Goal: Transaction & Acquisition: Purchase product/service

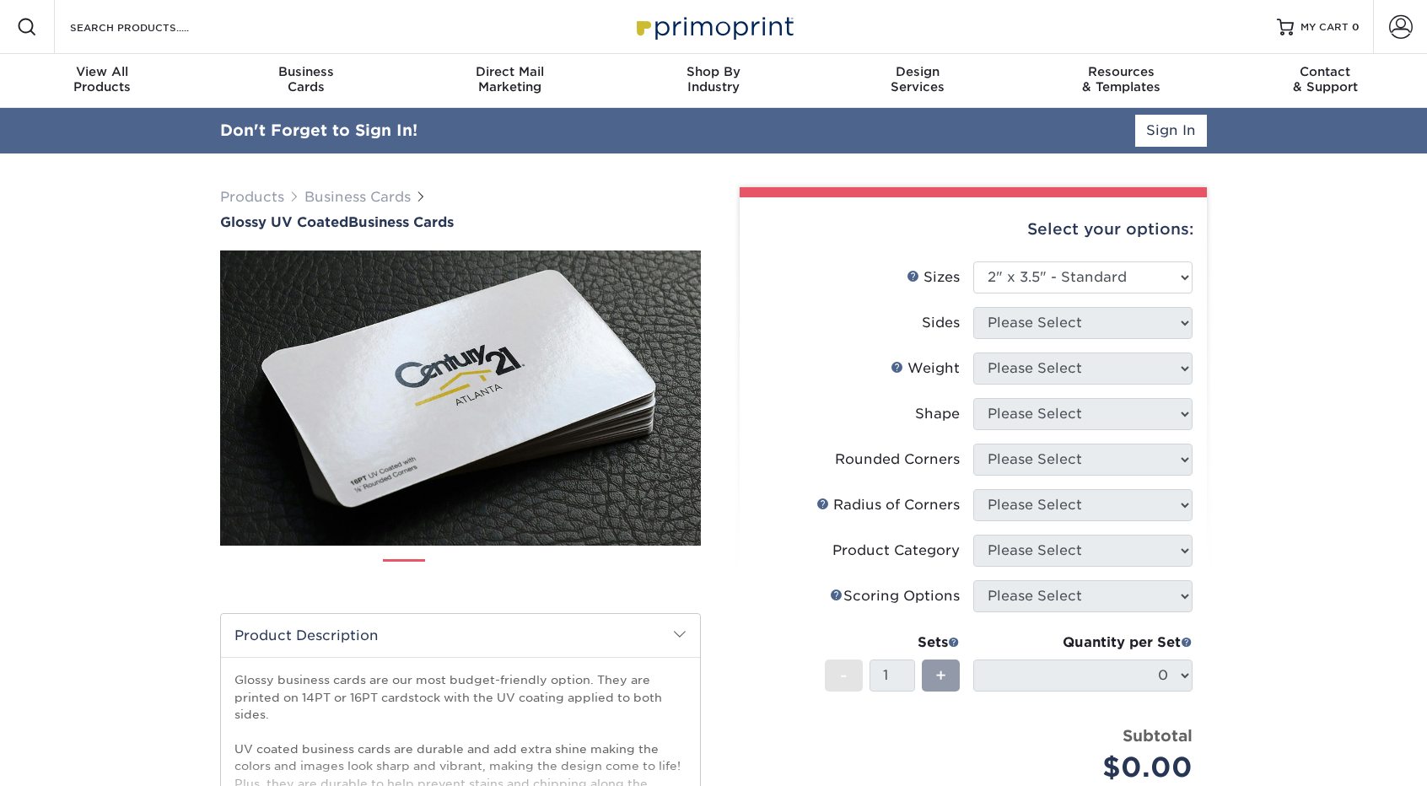
select select "2.00x3.50"
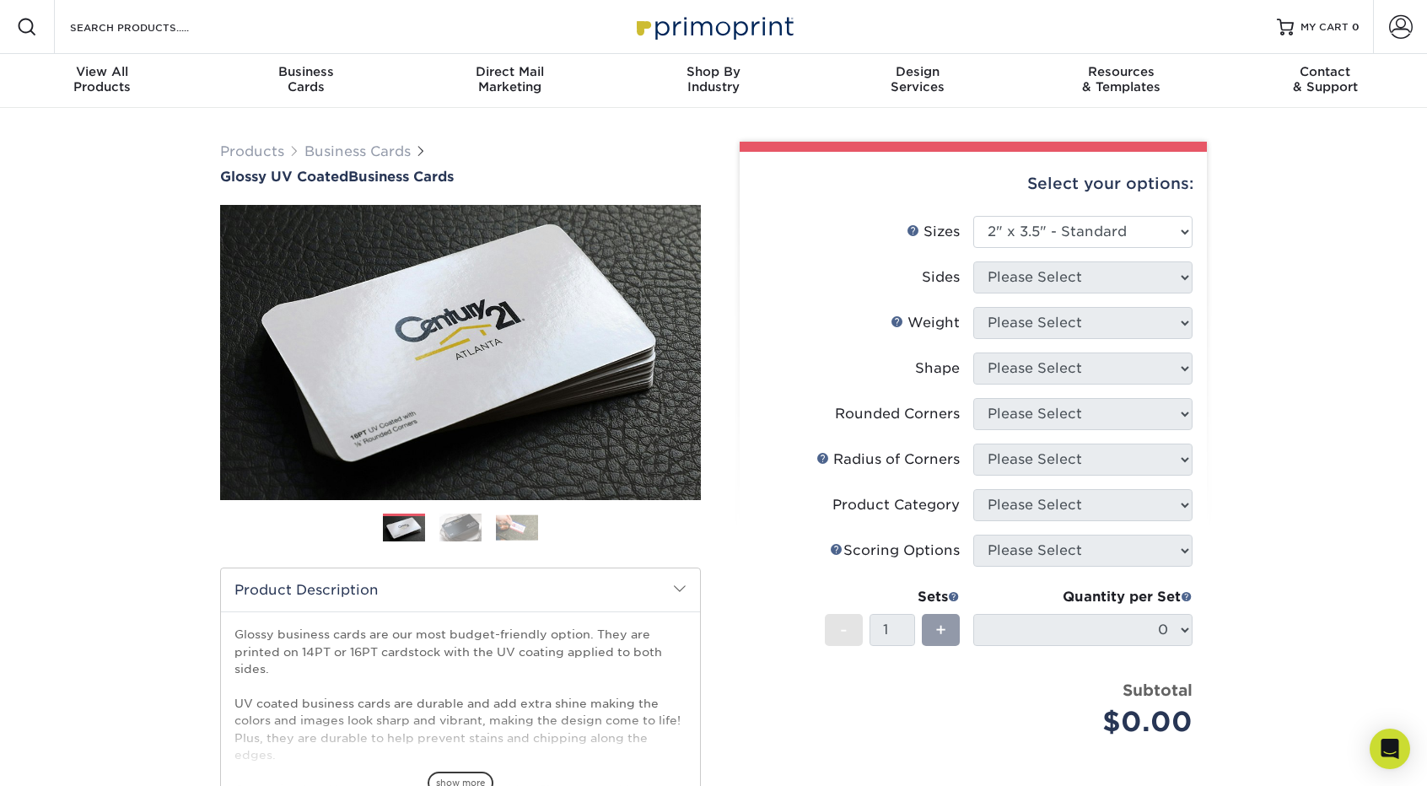
click at [1202, 272] on div "Select your options: Sizes Help Sizes Please Select 1.5" x 3.5" - Mini 1.75" x …" at bounding box center [973, 549] width 467 height 794
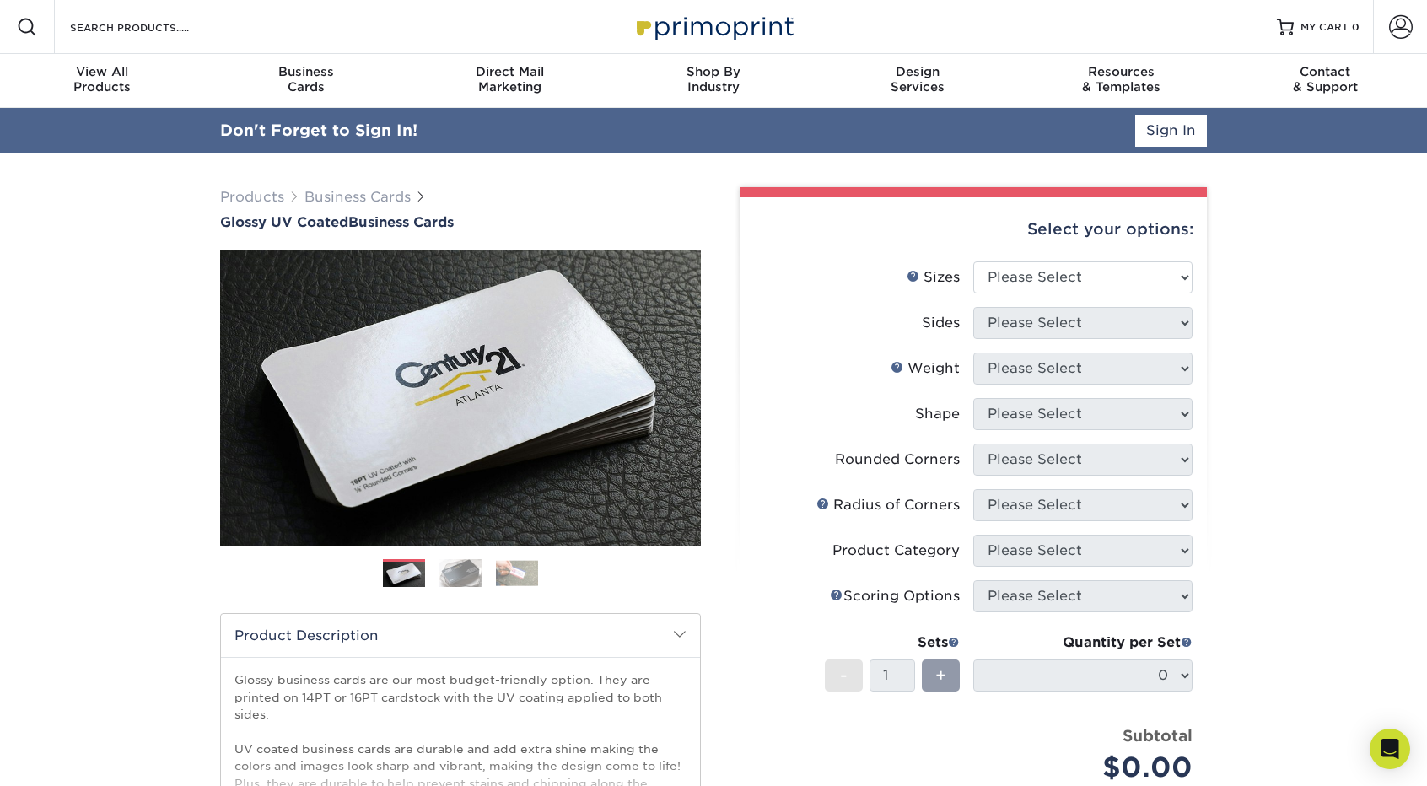
type input "[EMAIL_ADDRESS][DOMAIN_NAME]"
click at [1185, 121] on link "Sign In" at bounding box center [1171, 131] width 72 height 32
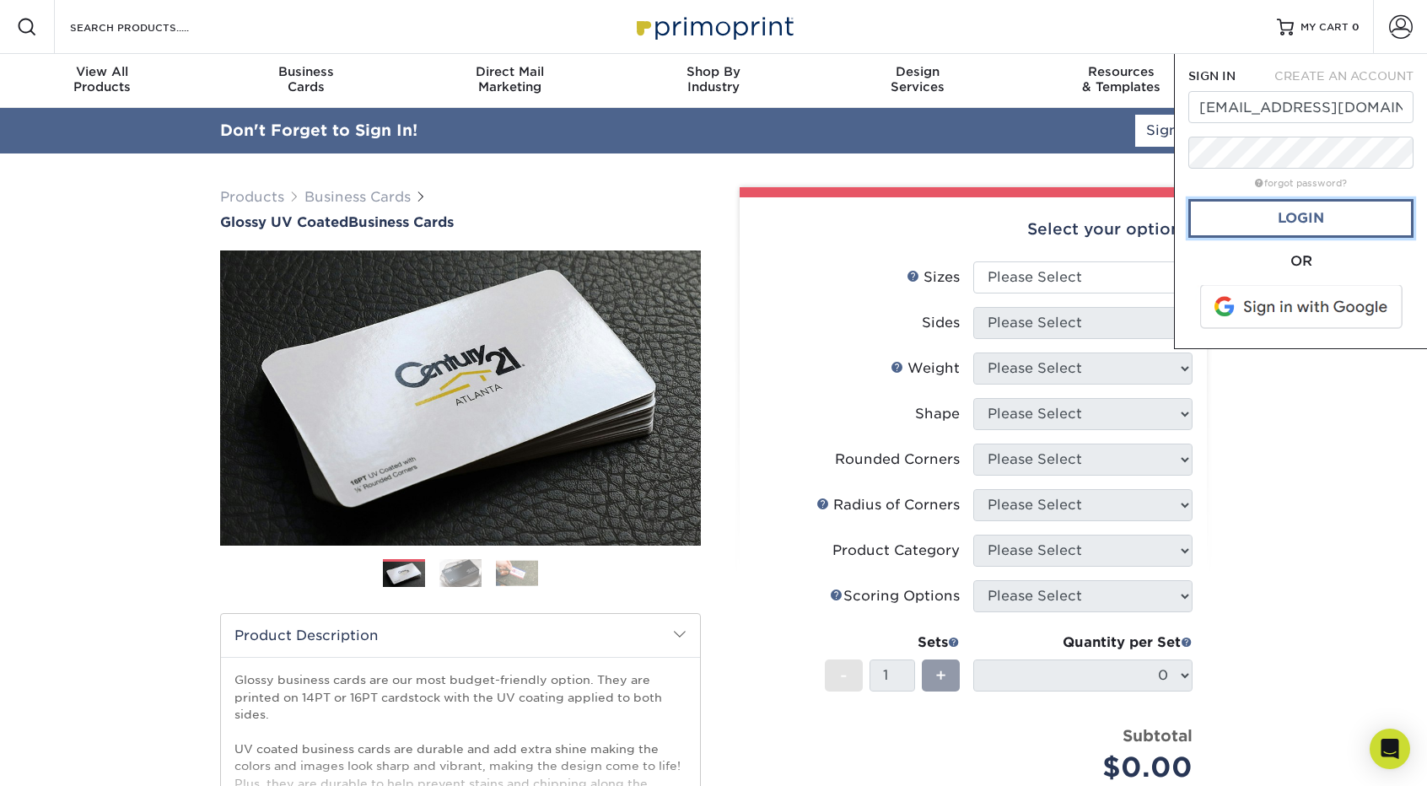
click at [1289, 224] on link "Login" at bounding box center [1301, 218] width 225 height 39
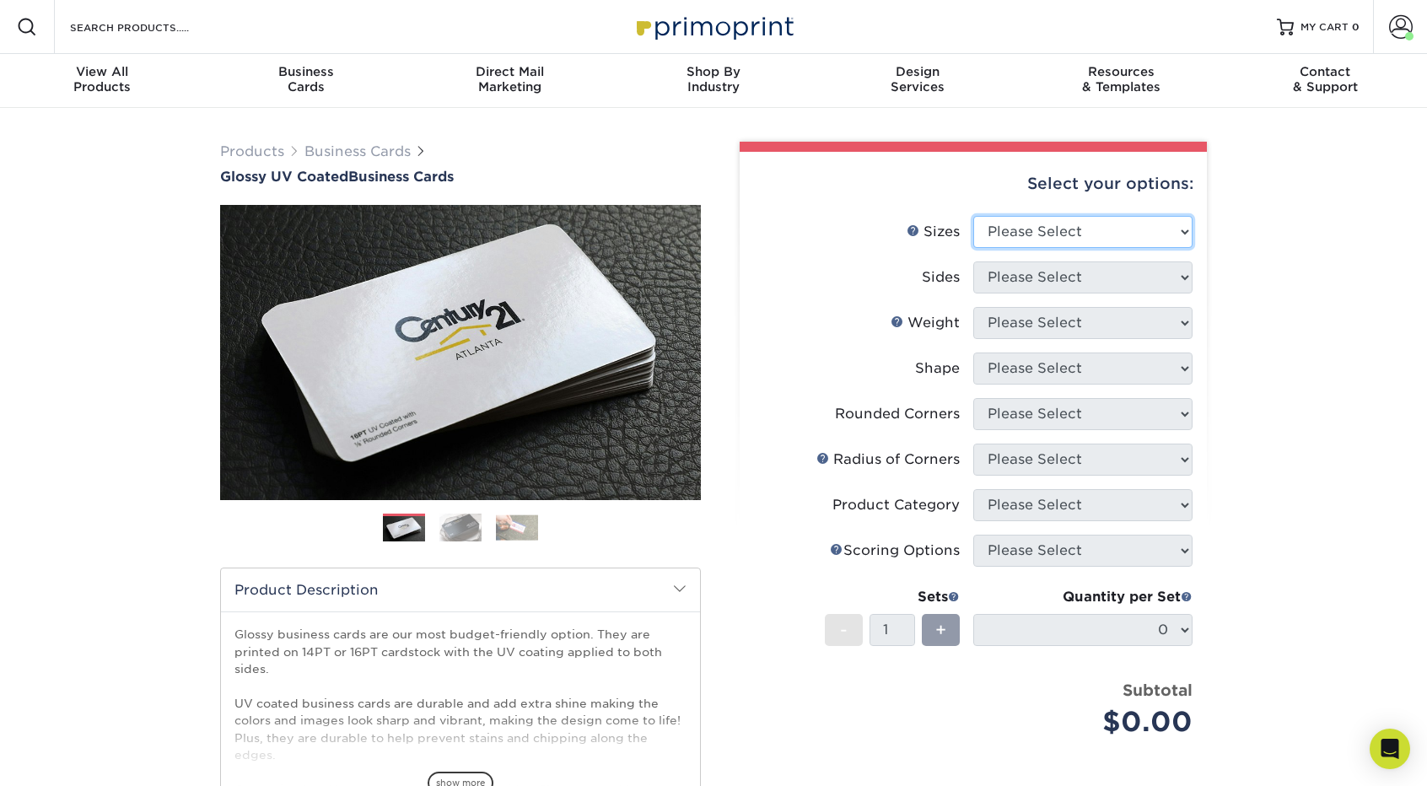
click at [1085, 231] on select "Please Select 1.5" x 3.5" - Mini 1.75" x 3.5" - Mini 2" x 2" - Square 2" x 3" -…" at bounding box center [1082, 232] width 219 height 32
select select "2.00x3.50"
click at [973, 216] on select "Please Select 1.5" x 3.5" - Mini 1.75" x 3.5" - Mini 2" x 2" - Square 2" x 3" -…" at bounding box center [1082, 232] width 219 height 32
click at [1080, 283] on select "Please Select Print Both Sides Print Front Only" at bounding box center [1082, 278] width 219 height 32
select select "13abbda7-1d64-4f25-8bb2-c179b224825d"
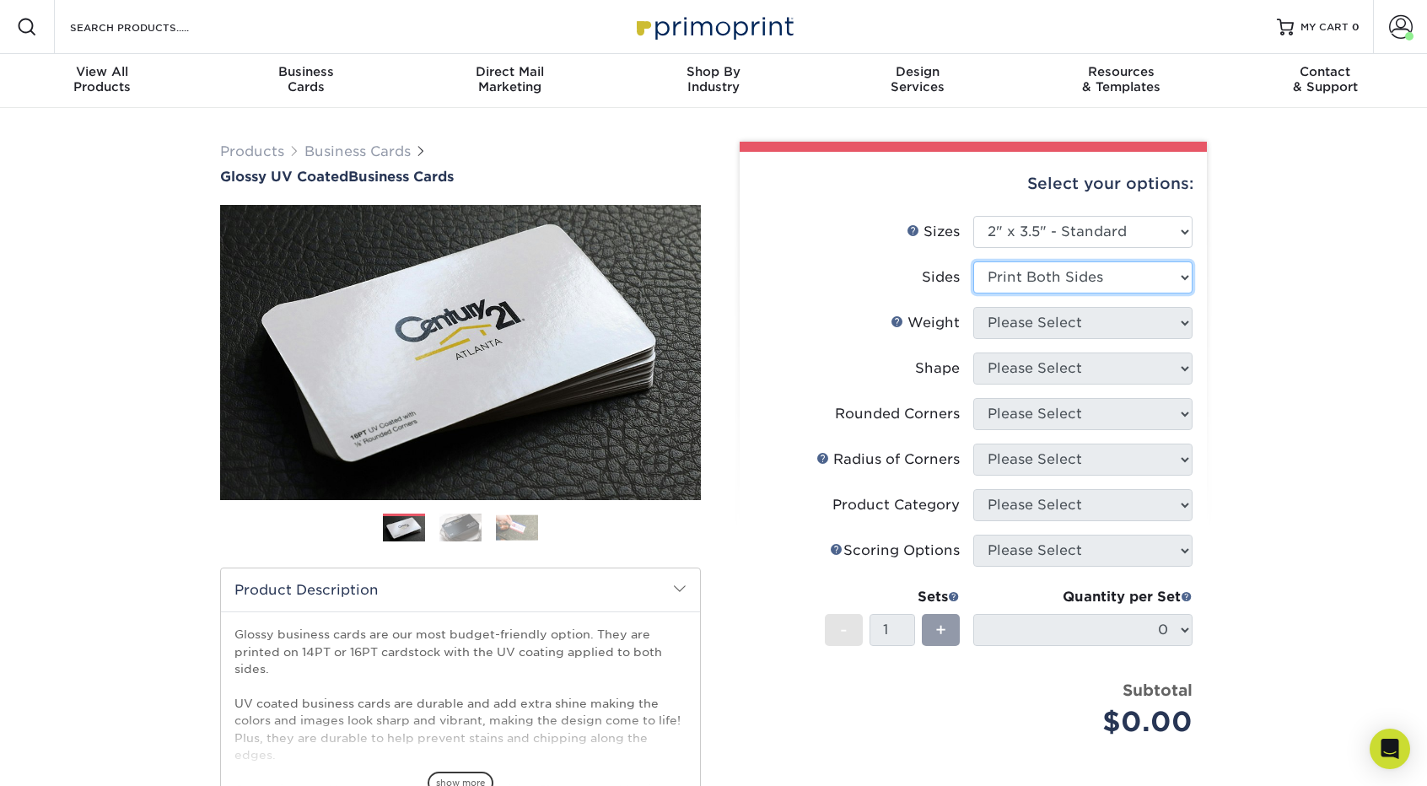
click at [973, 262] on select "Please Select Print Both Sides Print Front Only" at bounding box center [1082, 278] width 219 height 32
click at [1069, 328] on select "Please Select 16PT 14PT" at bounding box center [1082, 323] width 219 height 32
select select "16PT"
click at [973, 307] on select "Please Select 16PT 14PT" at bounding box center [1082, 323] width 219 height 32
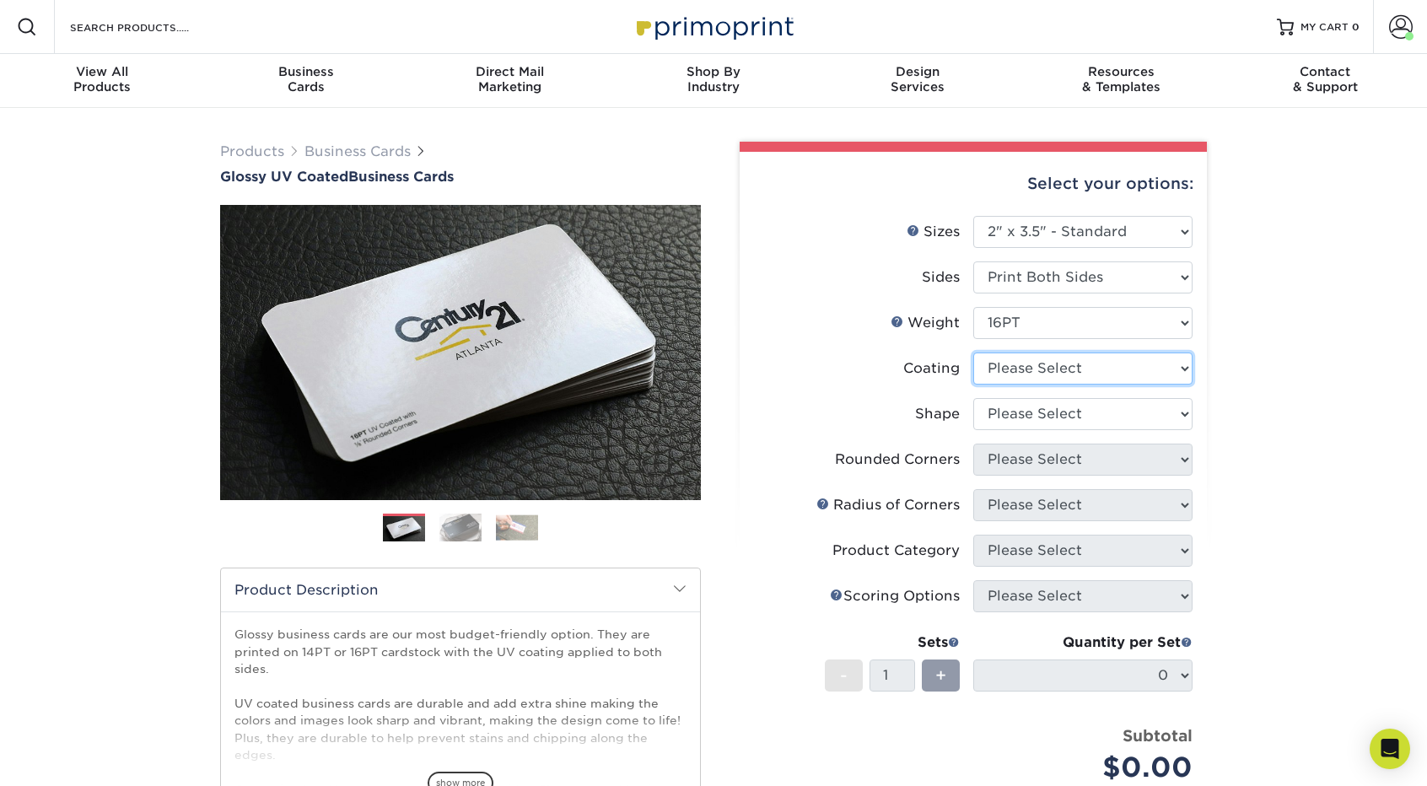
click at [1044, 370] on select at bounding box center [1082, 369] width 219 height 32
select select "ae367451-b2b8-45df-a344-0f05b6a12993"
click at [973, 353] on select at bounding box center [1082, 369] width 219 height 32
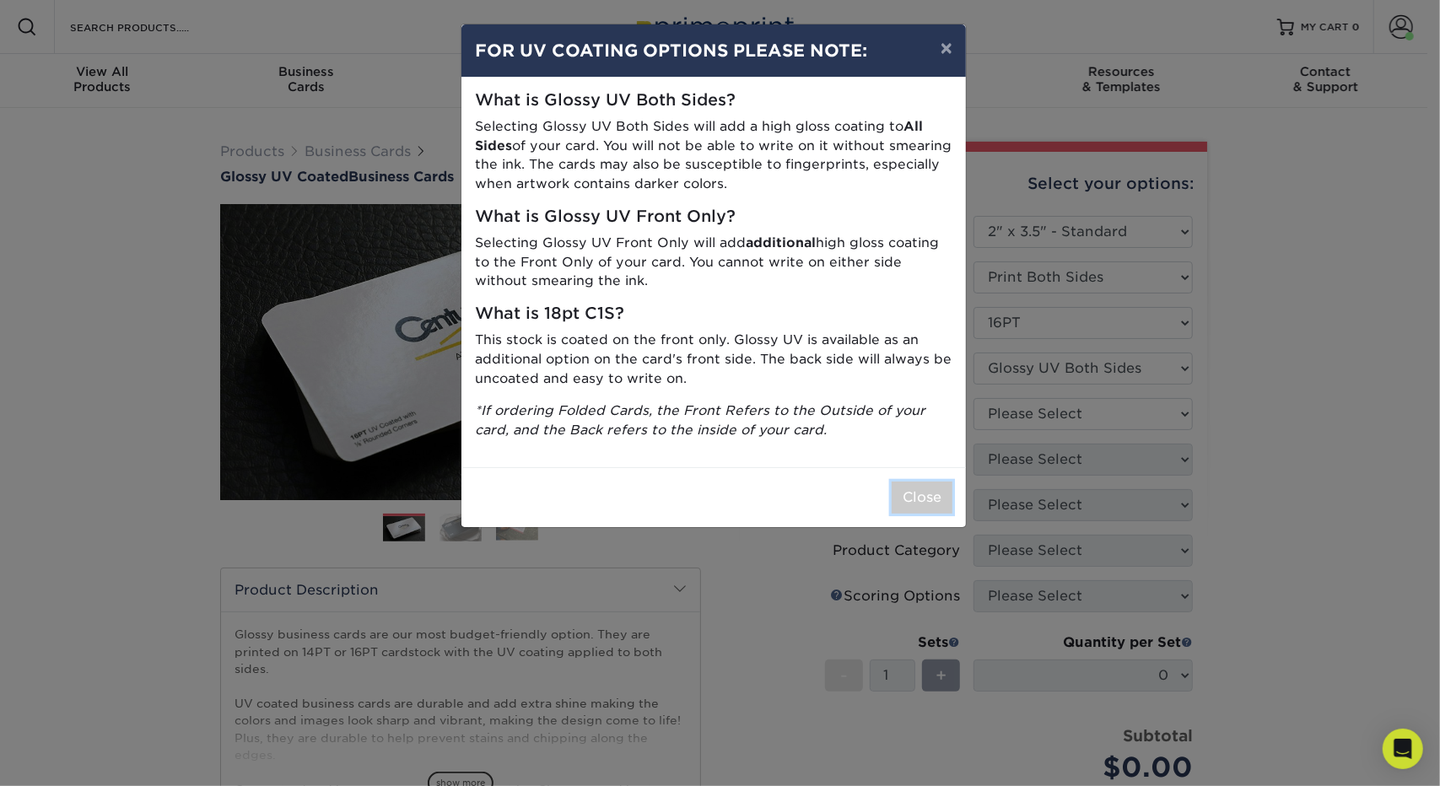
drag, startPoint x: 919, startPoint y: 495, endPoint x: 1000, endPoint y: 451, distance: 92.1
click at [925, 493] on button "Close" at bounding box center [922, 498] width 61 height 32
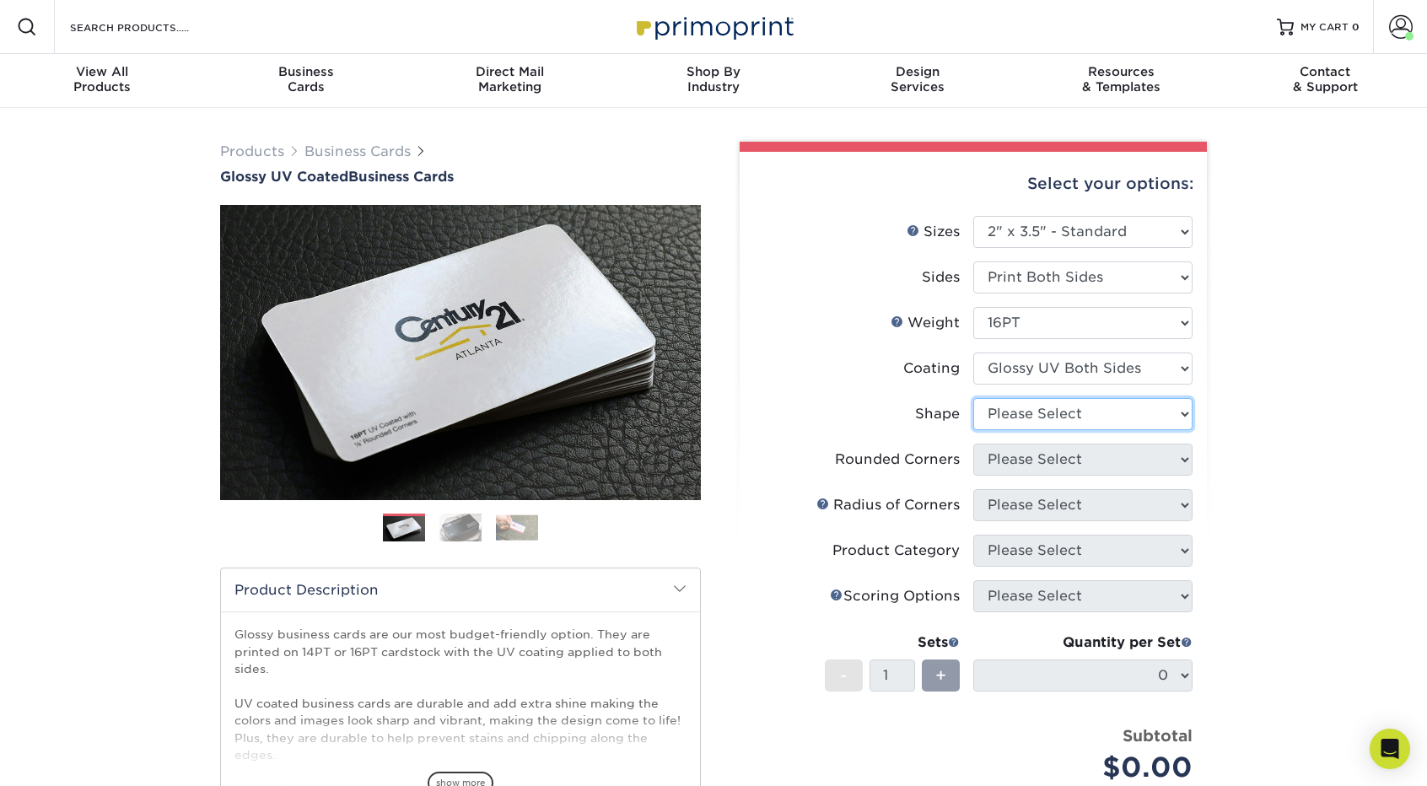
click at [1024, 419] on select "Please Select Standard Oval" at bounding box center [1082, 414] width 219 height 32
select select "standard"
click at [973, 398] on select "Please Select Standard Oval" at bounding box center [1082, 414] width 219 height 32
click at [1034, 466] on select "Please Select Yes - Round 2 Corners Yes - Round 4 Corners No" at bounding box center [1082, 460] width 219 height 32
select select "0"
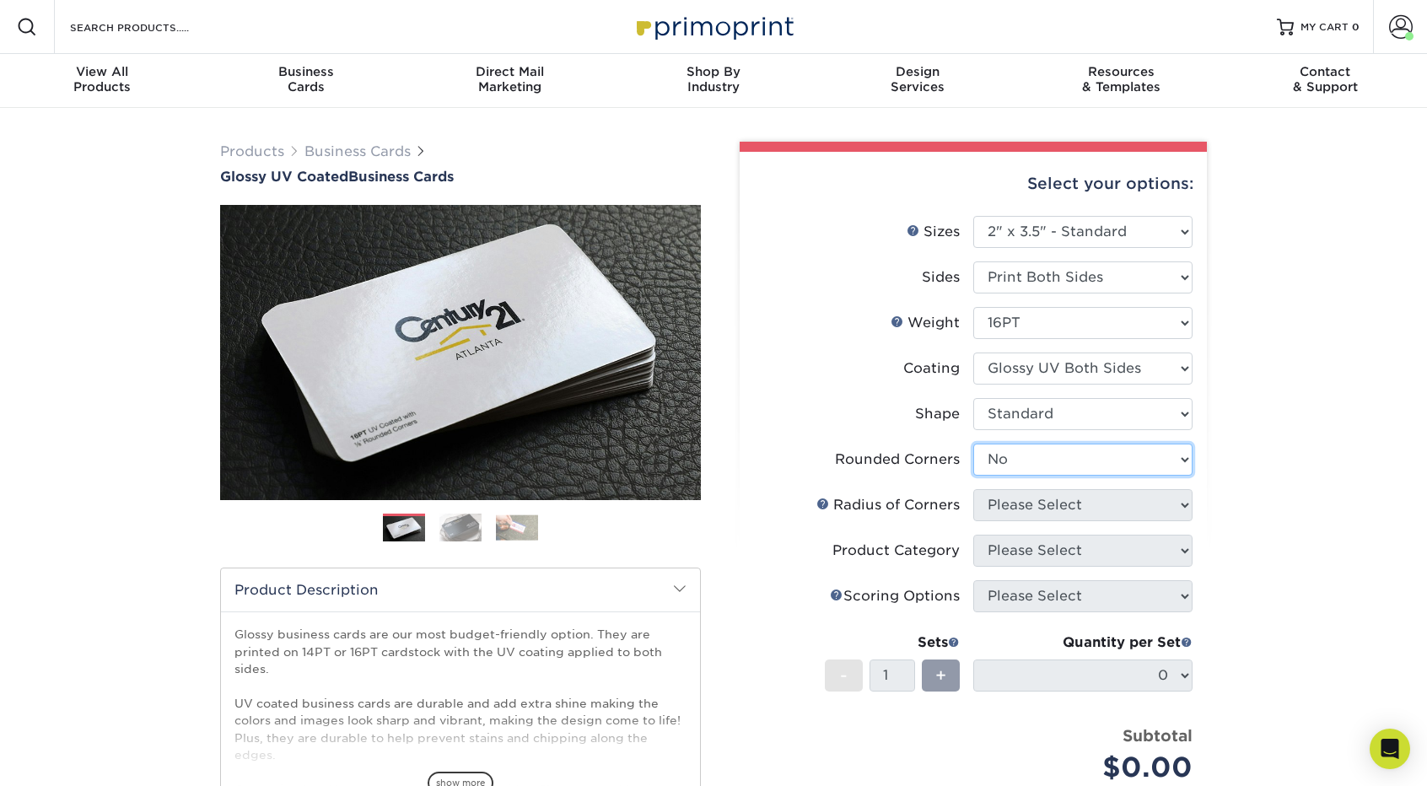
click at [973, 444] on select "Please Select Yes - Round 2 Corners Yes - Round 4 Corners No" at bounding box center [1082, 460] width 219 height 32
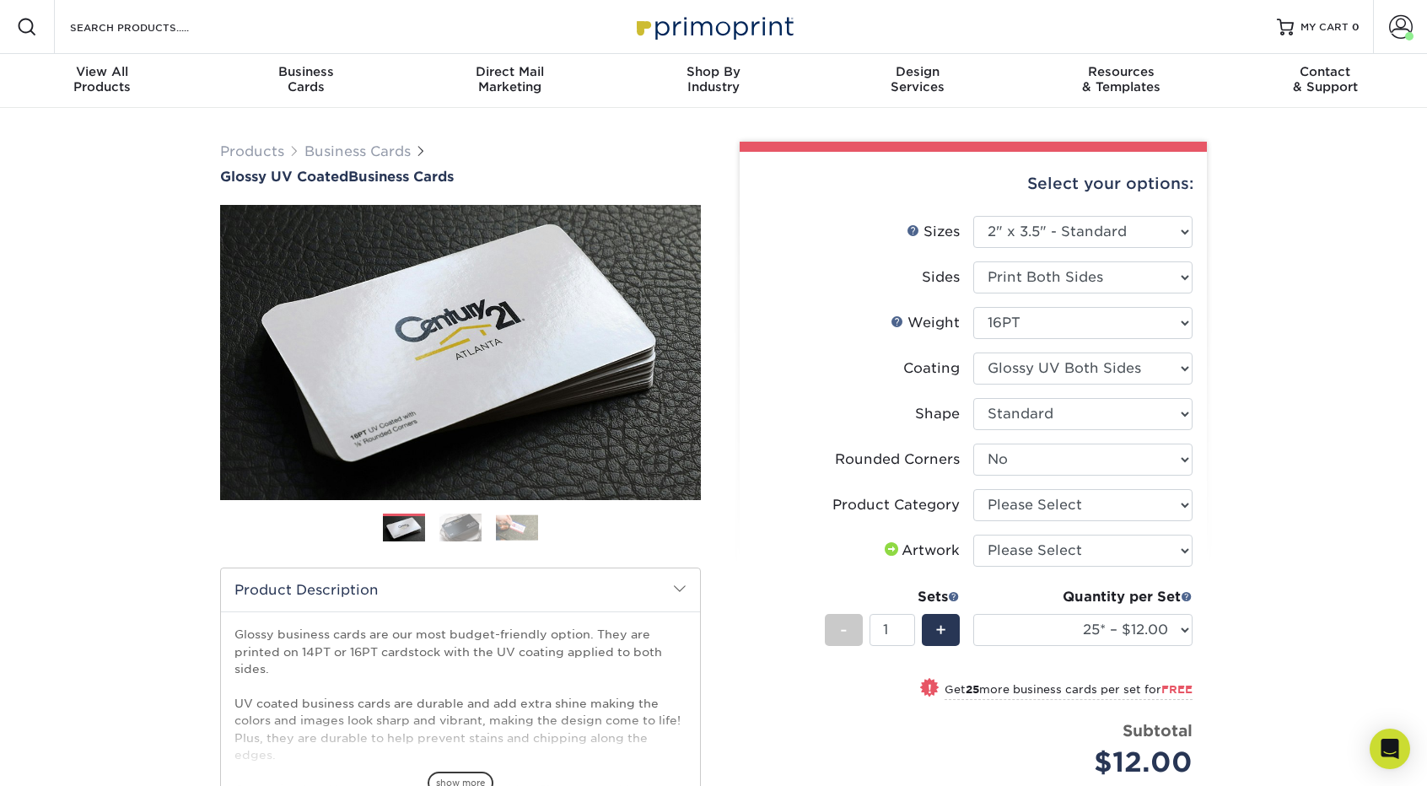
click at [1300, 496] on div "Products Business Cards Glossy UV Coated Business Cards Previous Next" at bounding box center [713, 587] width 1427 height 959
drag, startPoint x: 1127, startPoint y: 496, endPoint x: 1127, endPoint y: 513, distance: 16.9
click at [1126, 497] on select "Please Select Business Cards" at bounding box center [1082, 505] width 219 height 32
select select "3b5148f1-0588-4f88-a218-97bcfdce65c1"
click at [973, 489] on select "Please Select Business Cards" at bounding box center [1082, 505] width 219 height 32
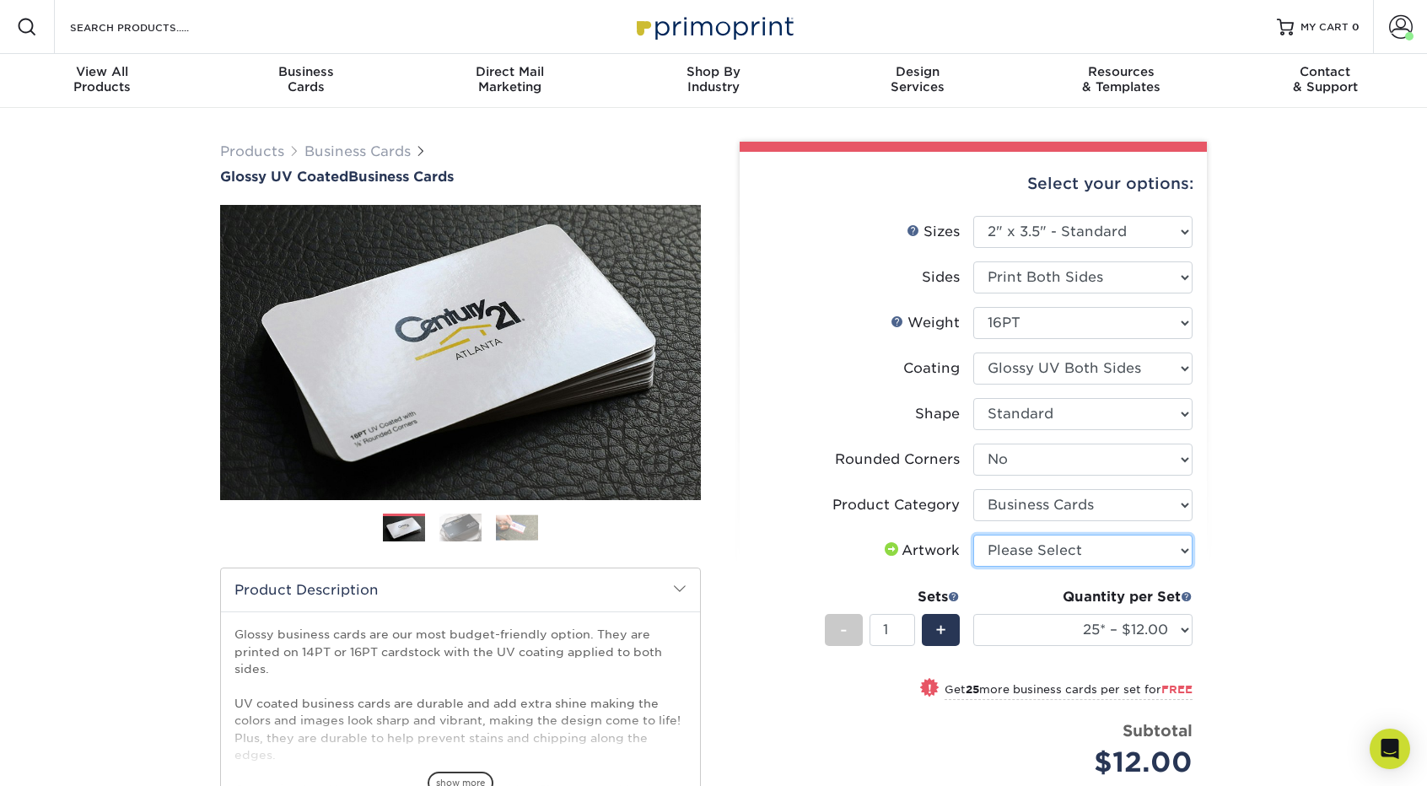
click at [1087, 556] on select "Please Select I will upload files I need a design - $100" at bounding box center [1082, 551] width 219 height 32
select select "upload"
click at [973, 535] on select "Please Select I will upload files I need a design - $100" at bounding box center [1082, 551] width 219 height 32
click at [1104, 636] on select "25* – $12.00 50* – $12.00 100* – $12.00 250* – $21.00 500 – $42.00 1000 – $53.0…" at bounding box center [1082, 630] width 219 height 32
select select "1000 – $53.00"
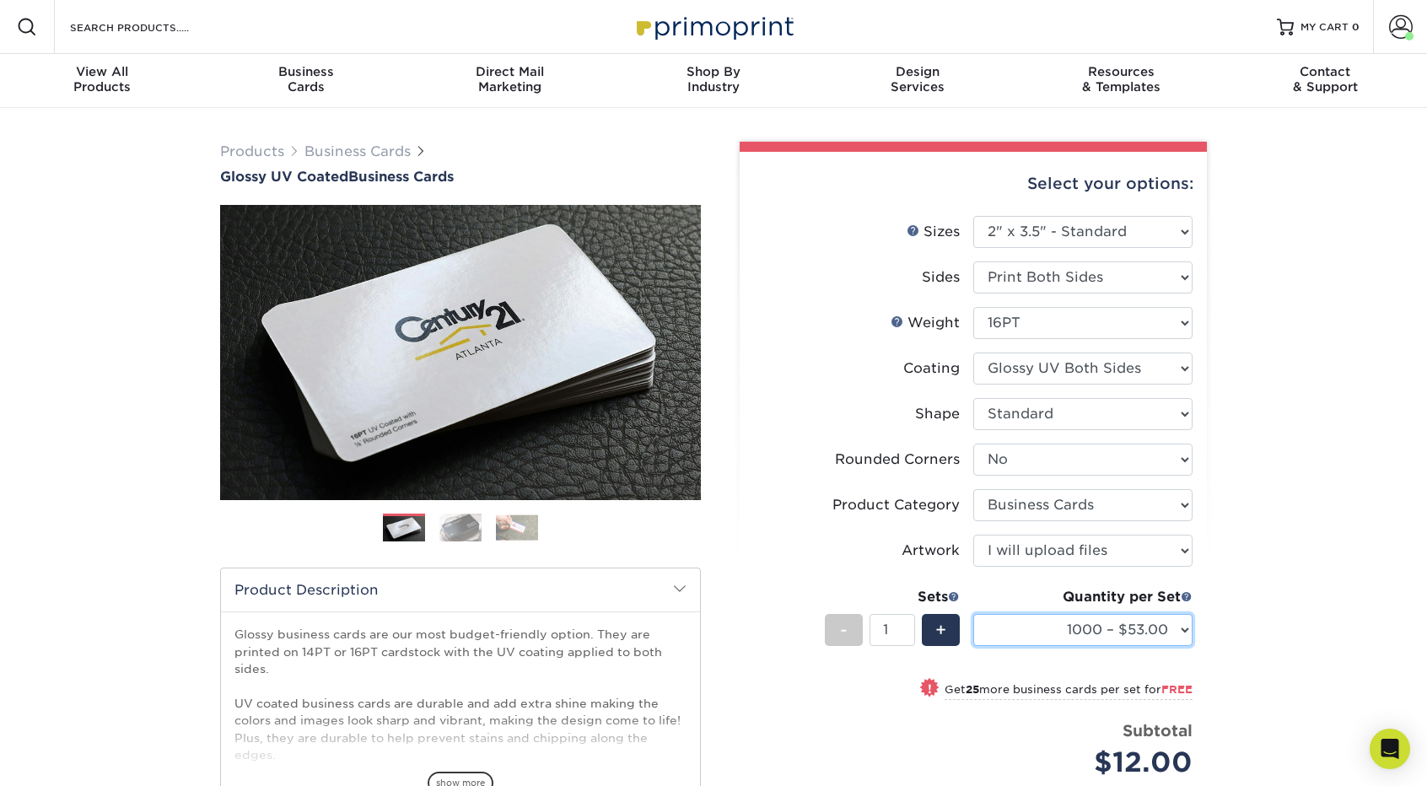
click at [973, 614] on select "25* – $12.00 50* – $12.00 100* – $12.00 250* – $21.00 500 – $42.00 1000 – $53.0…" at bounding box center [1082, 630] width 219 height 32
click at [1242, 617] on div "Products Business Cards Glossy UV Coated Business Cards Previous Next" at bounding box center [713, 570] width 1427 height 925
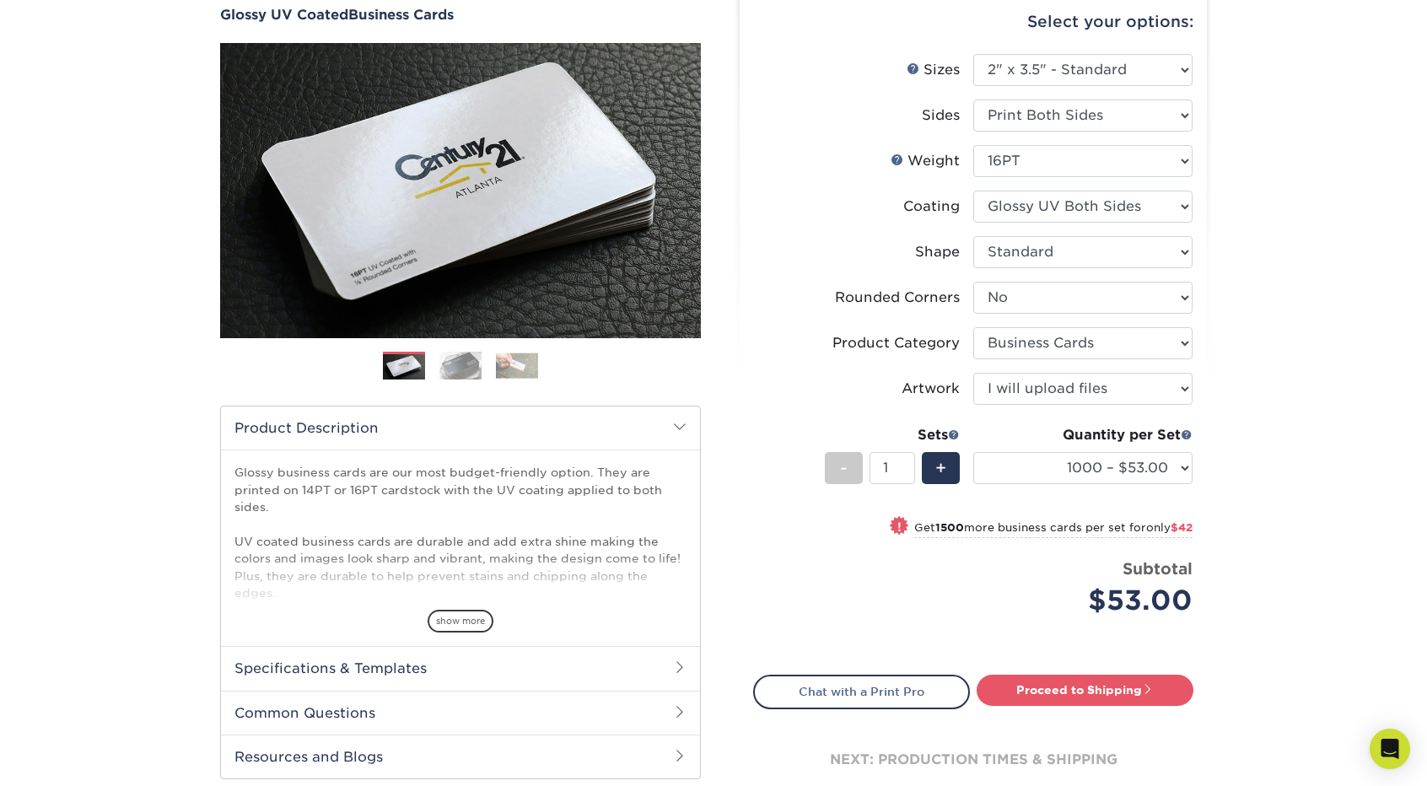
scroll to position [169, 0]
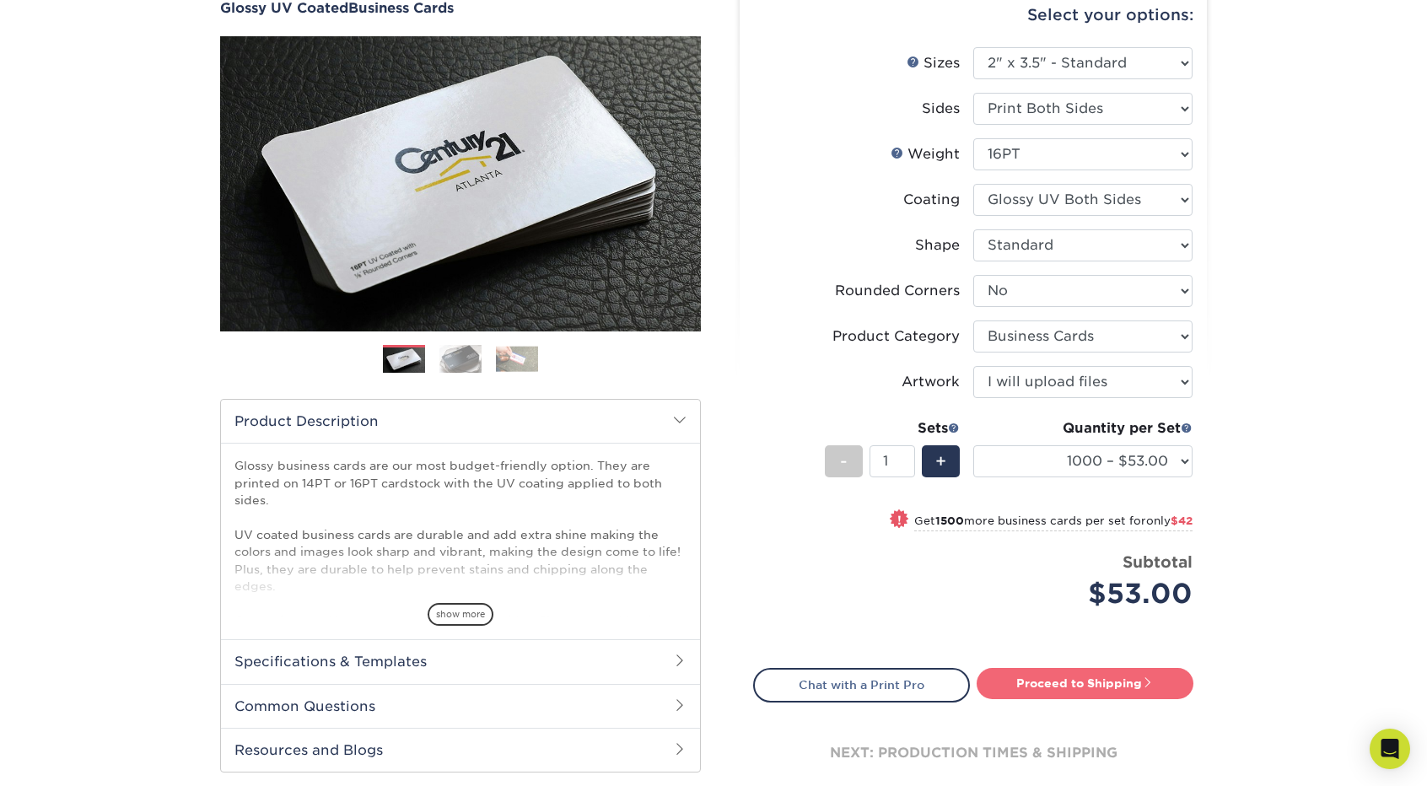
click at [1051, 686] on link "Proceed to Shipping" at bounding box center [1085, 683] width 217 height 30
type input "Set 1"
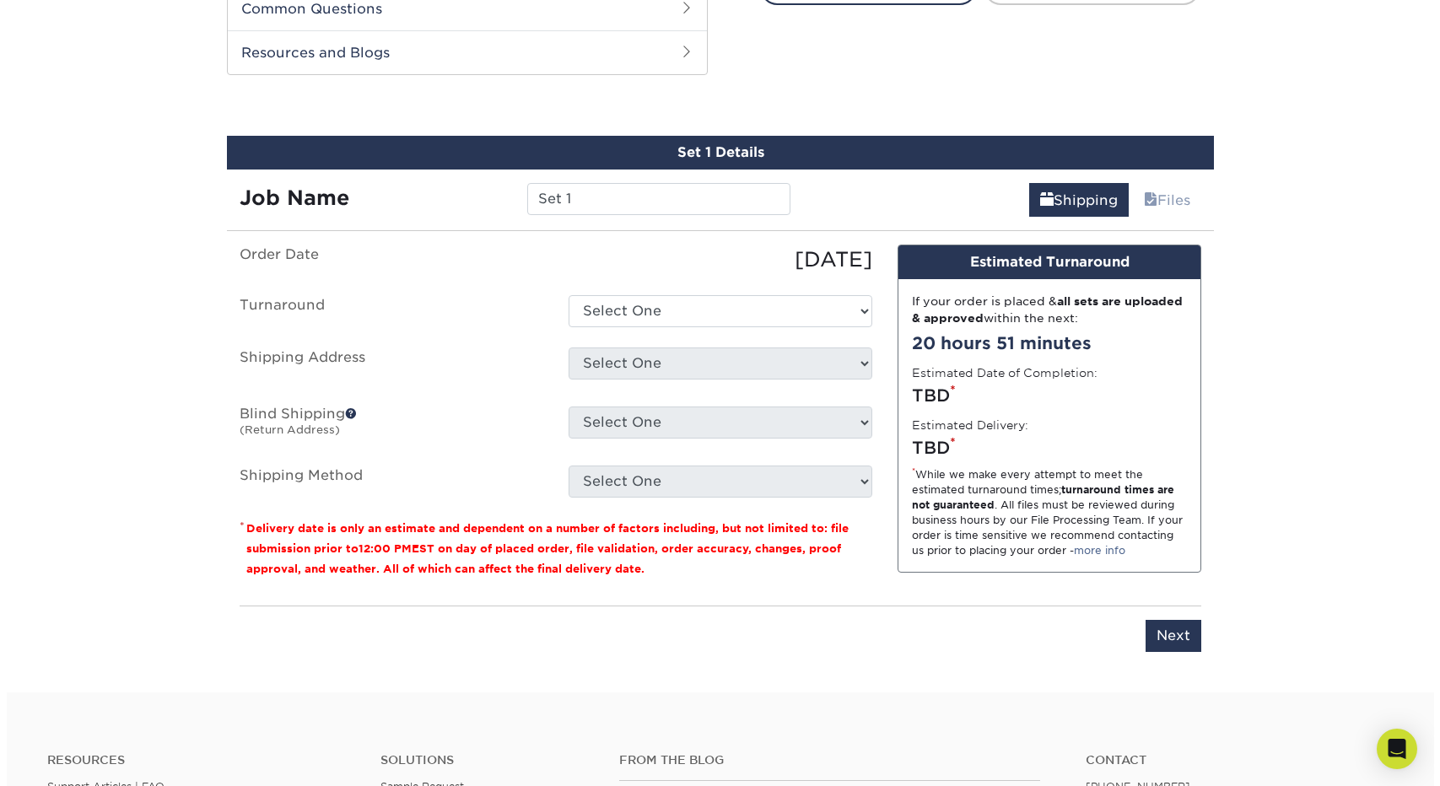
scroll to position [882, 0]
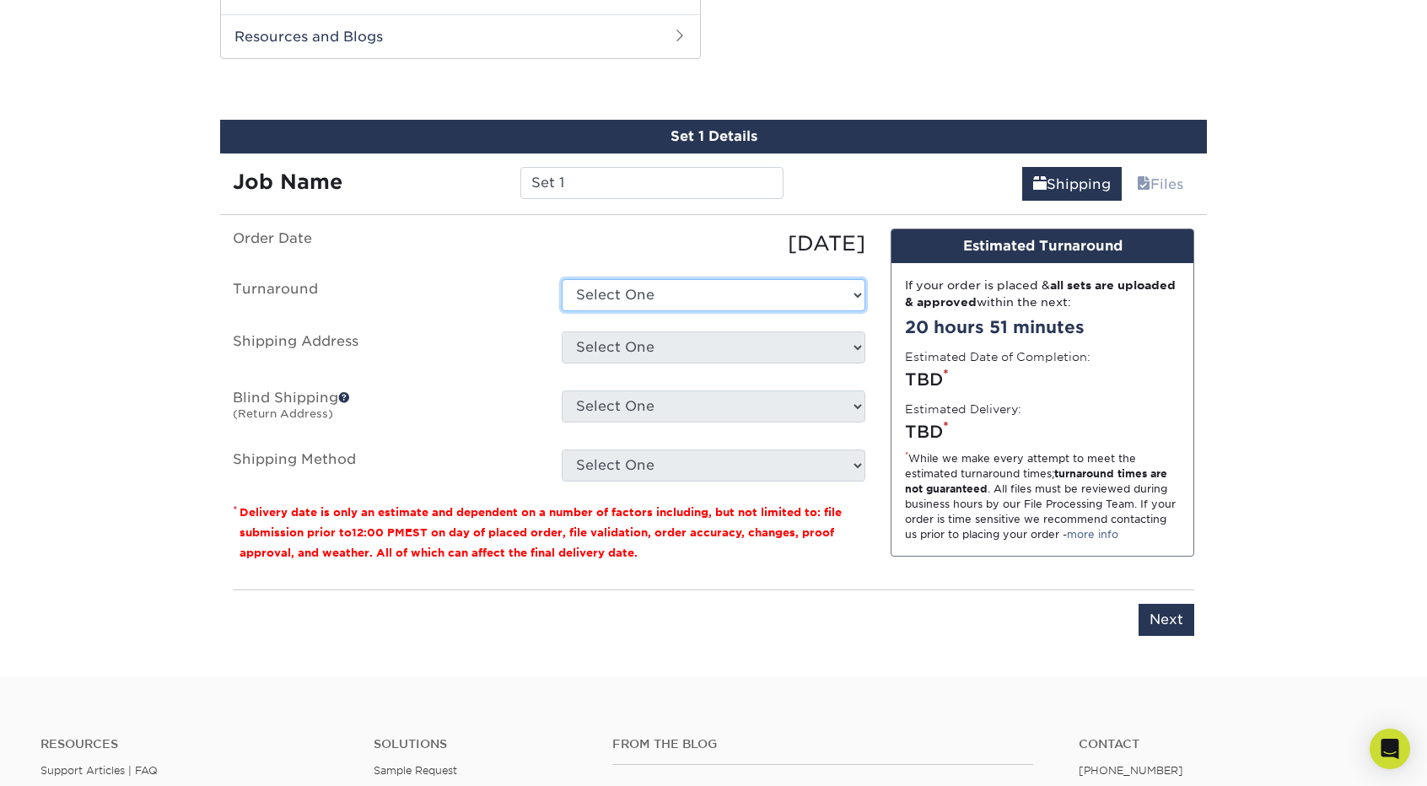
click at [710, 294] on select "Select One 2-4 Business Days 2 Day Next Business Day" at bounding box center [714, 295] width 304 height 32
select select "9c602146-adca-468a-95c7-7697090690c2"
click at [562, 279] on select "Select One 2-4 Business Days 2 Day Next Business Day" at bounding box center [714, 295] width 304 height 32
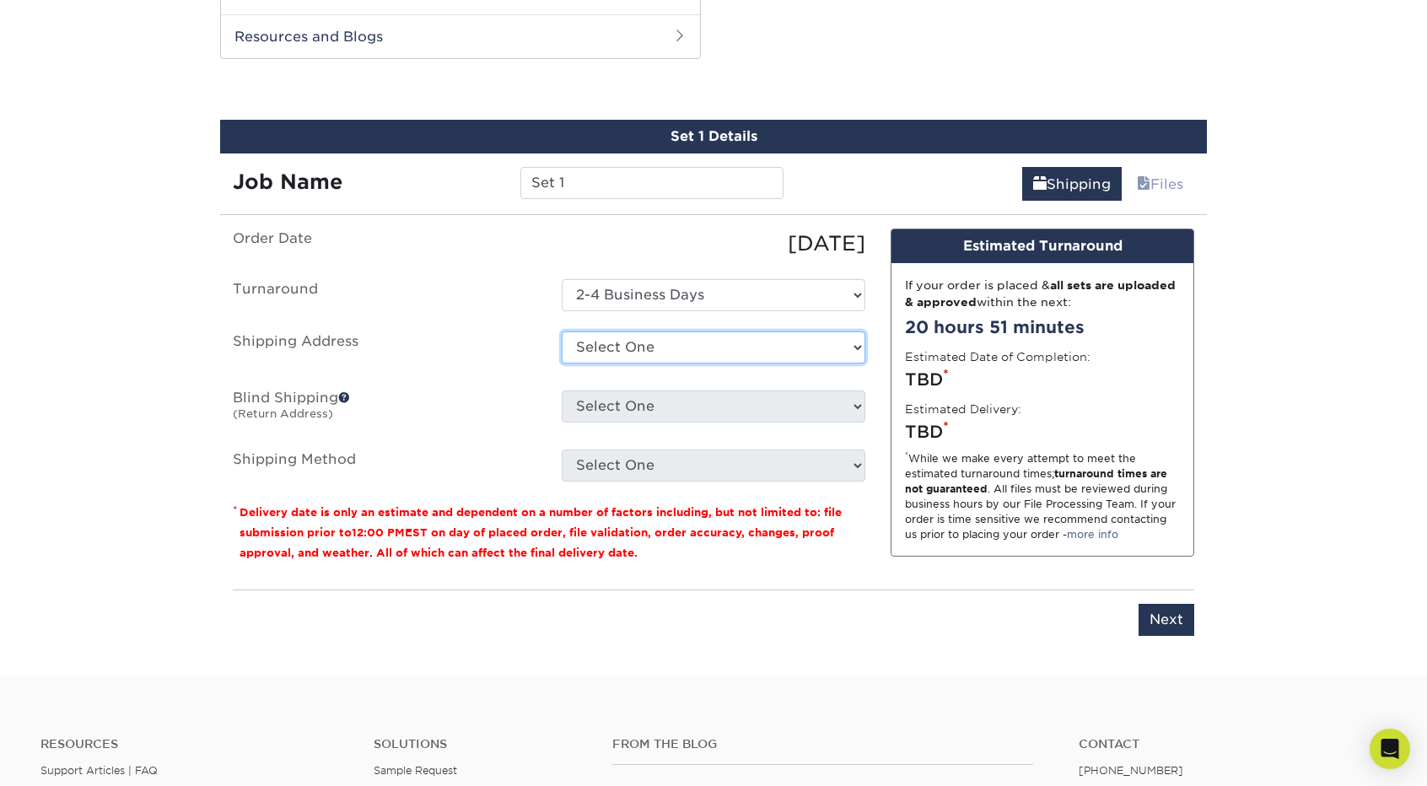
click at [667, 350] on select "Select One P.O. Box 322, Oakton, VA 22209 EVERGREEN MILLS RD, LEESBURG, VA 2220…" at bounding box center [714, 348] width 304 height 32
select select "newaddress"
click at [562, 332] on select "Select One P.O. Box 322, Oakton, VA 22209 EVERGREEN MILLS RD, LEESBURG, VA 2220…" at bounding box center [714, 348] width 304 height 32
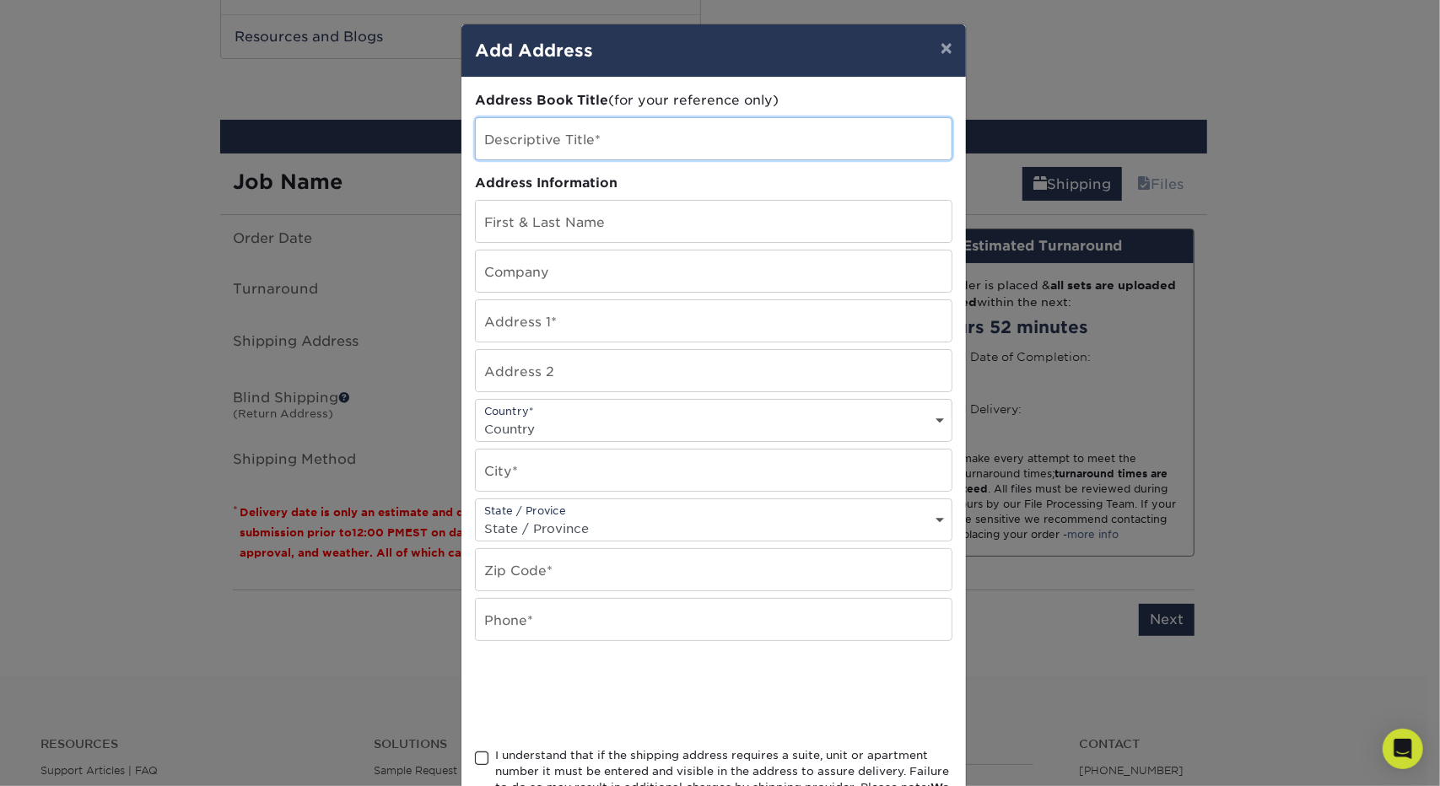
click at [609, 137] on input "text" at bounding box center [714, 138] width 476 height 41
type input "NVBHRentals Card"
type input "K"
type input "J"
type input "Jim Adams"
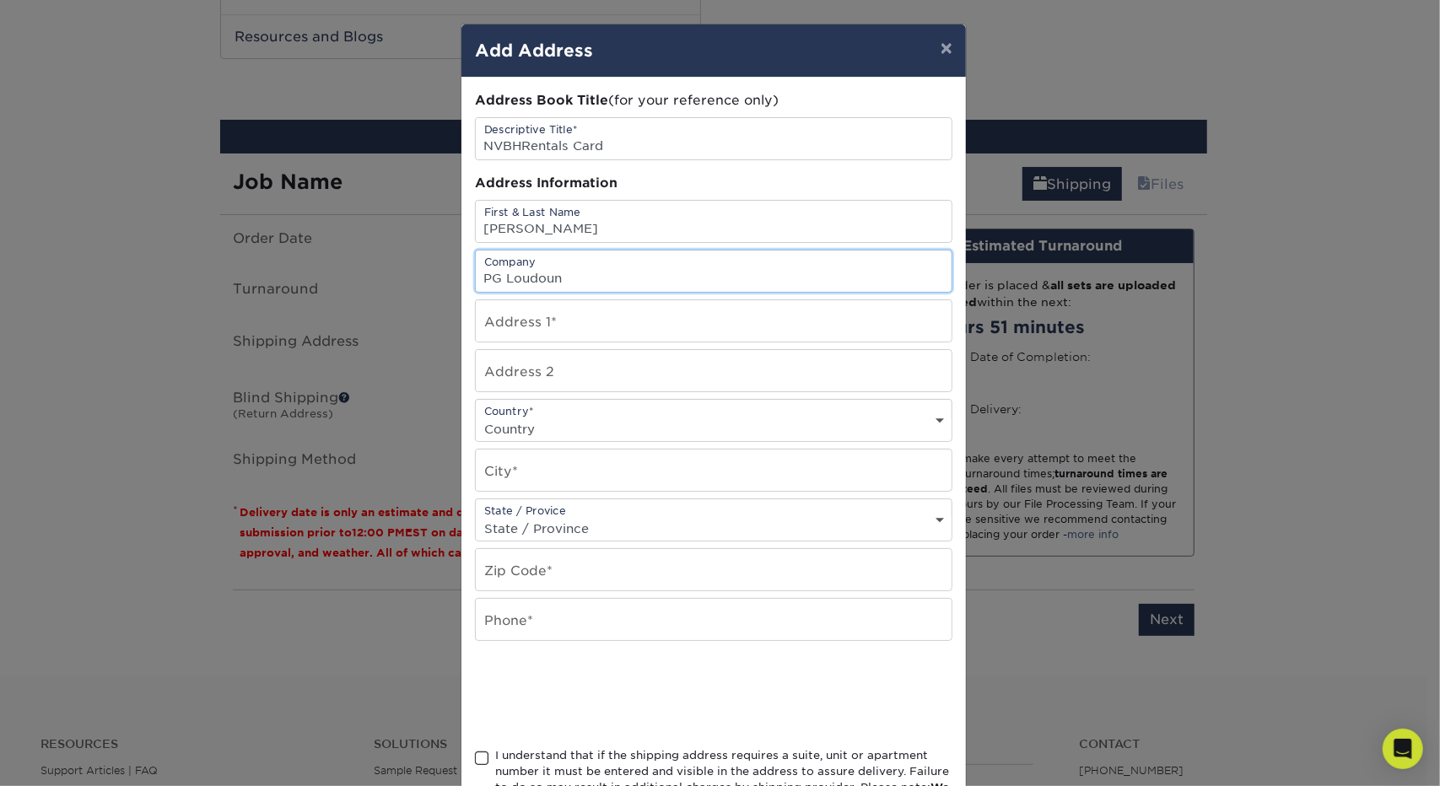
type input "PG Loudoun"
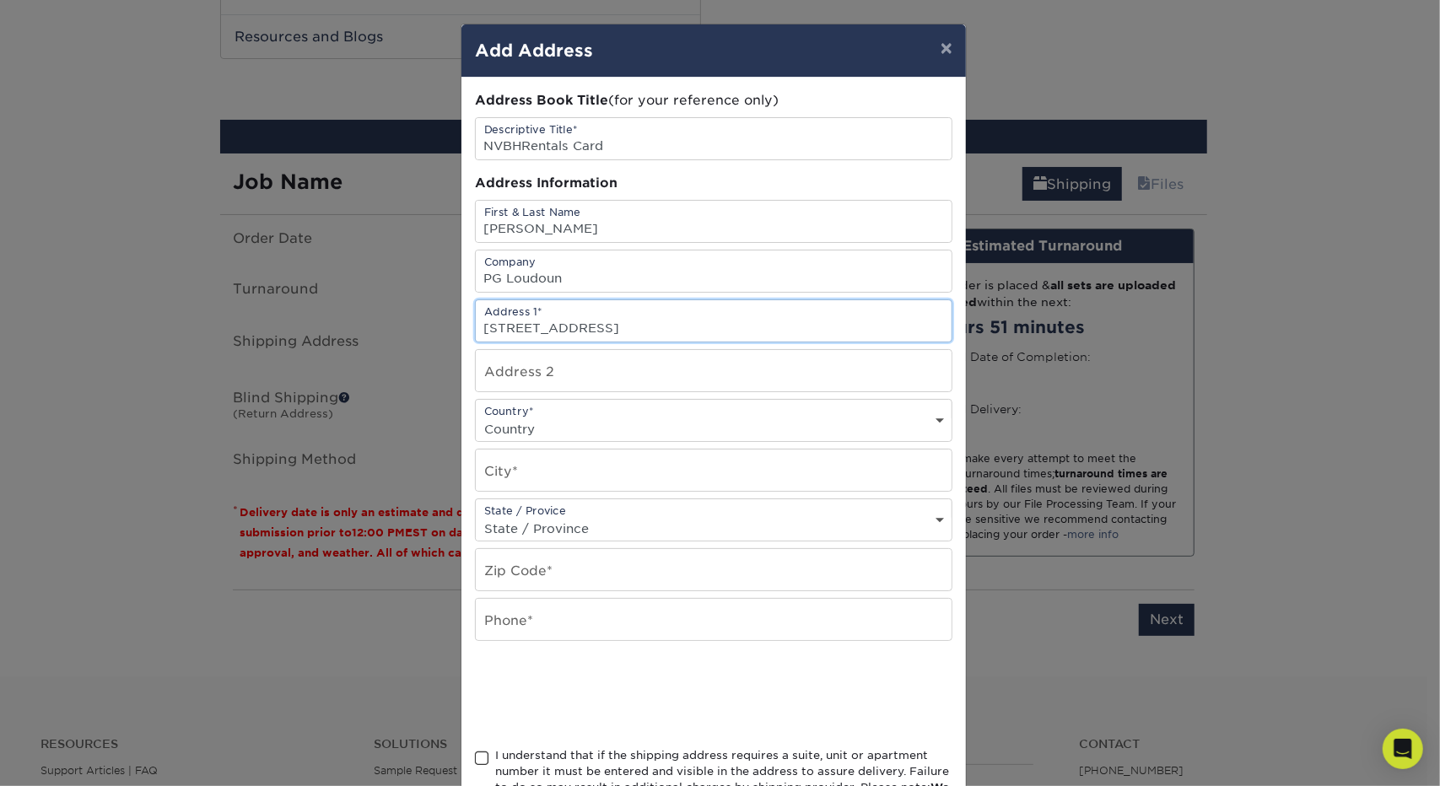
type input "25316 Fairbanks Place"
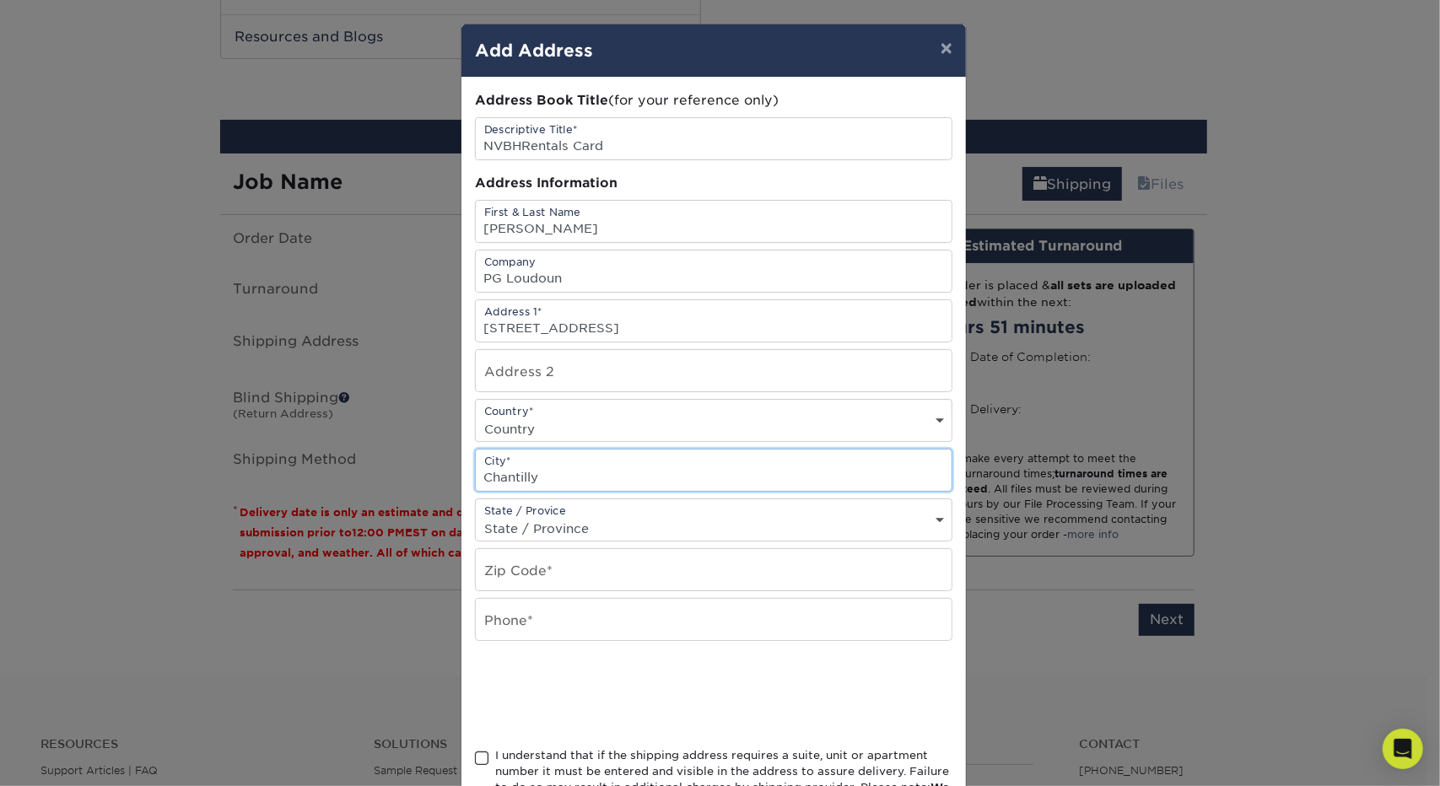
type input "Chantilly"
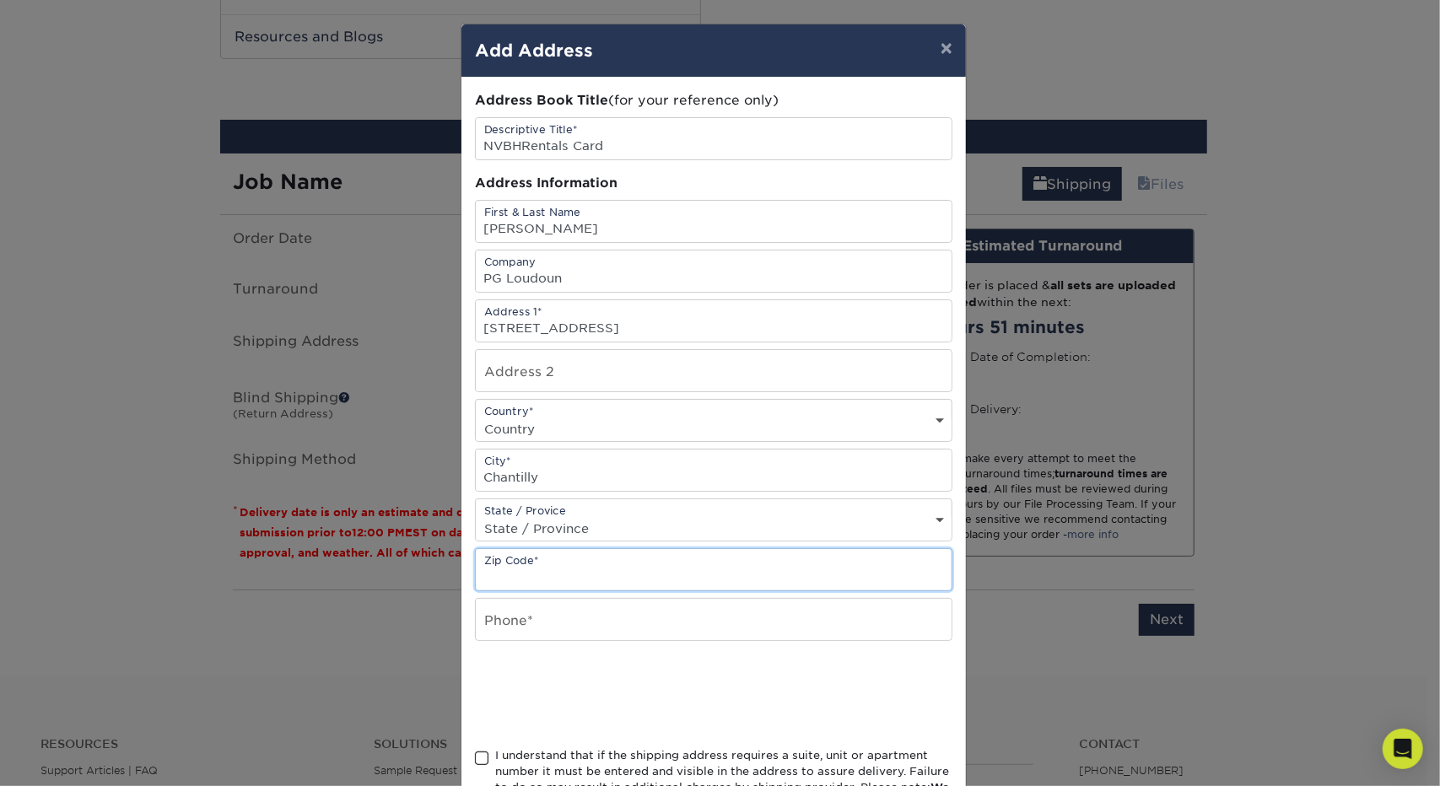
click at [521, 549] on input "text" at bounding box center [714, 569] width 476 height 41
click at [532, 520] on select "State / Province Alabama Alaska Arizona Arkansas California Colorado Connecticu…" at bounding box center [714, 528] width 476 height 24
select select "VA"
click at [476, 516] on select "State / Province Alabama Alaska Arizona Arkansas California Colorado Connecticu…" at bounding box center [714, 528] width 476 height 24
click at [543, 558] on input "text" at bounding box center [714, 569] width 476 height 41
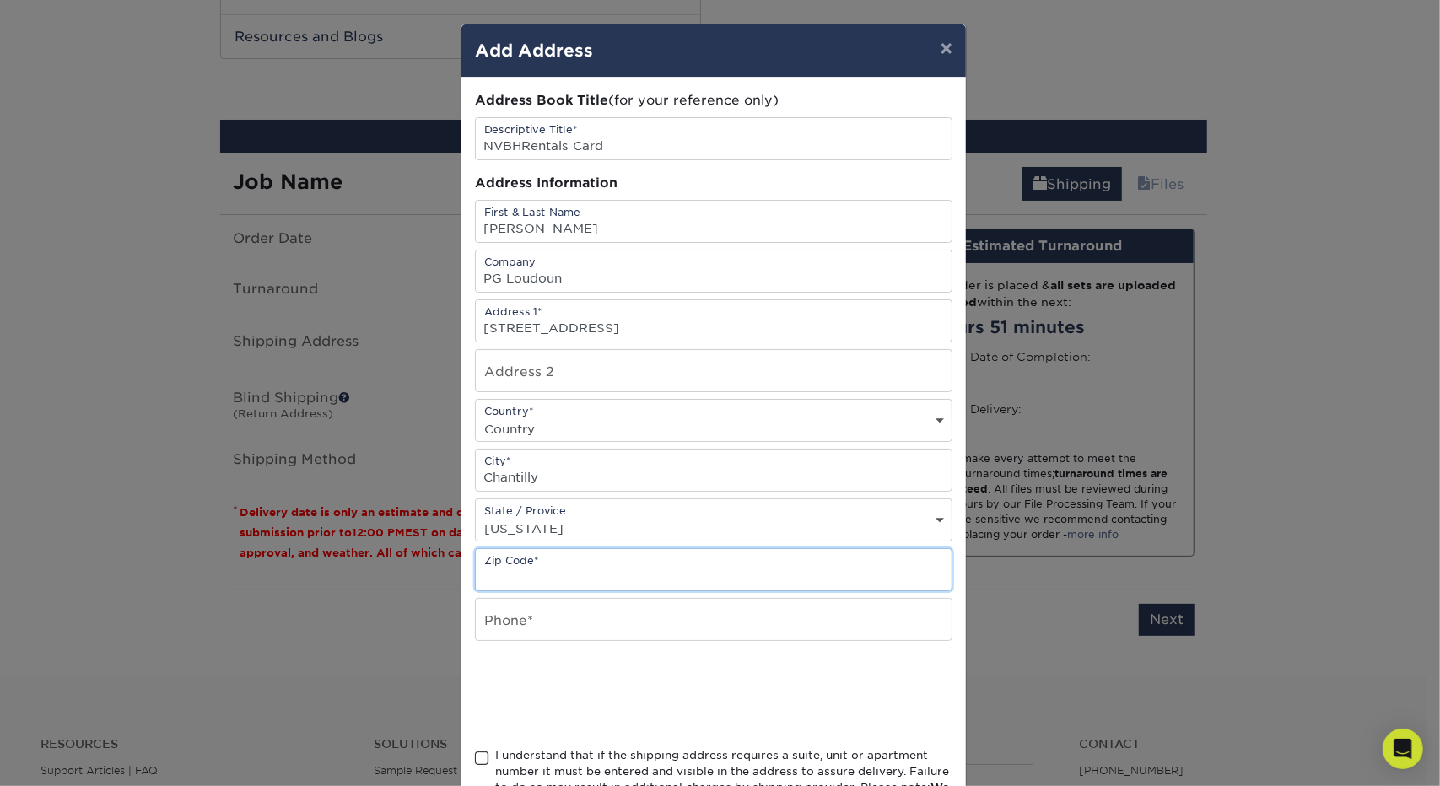
click at [536, 576] on input "text" at bounding box center [714, 569] width 476 height 41
type input "20152"
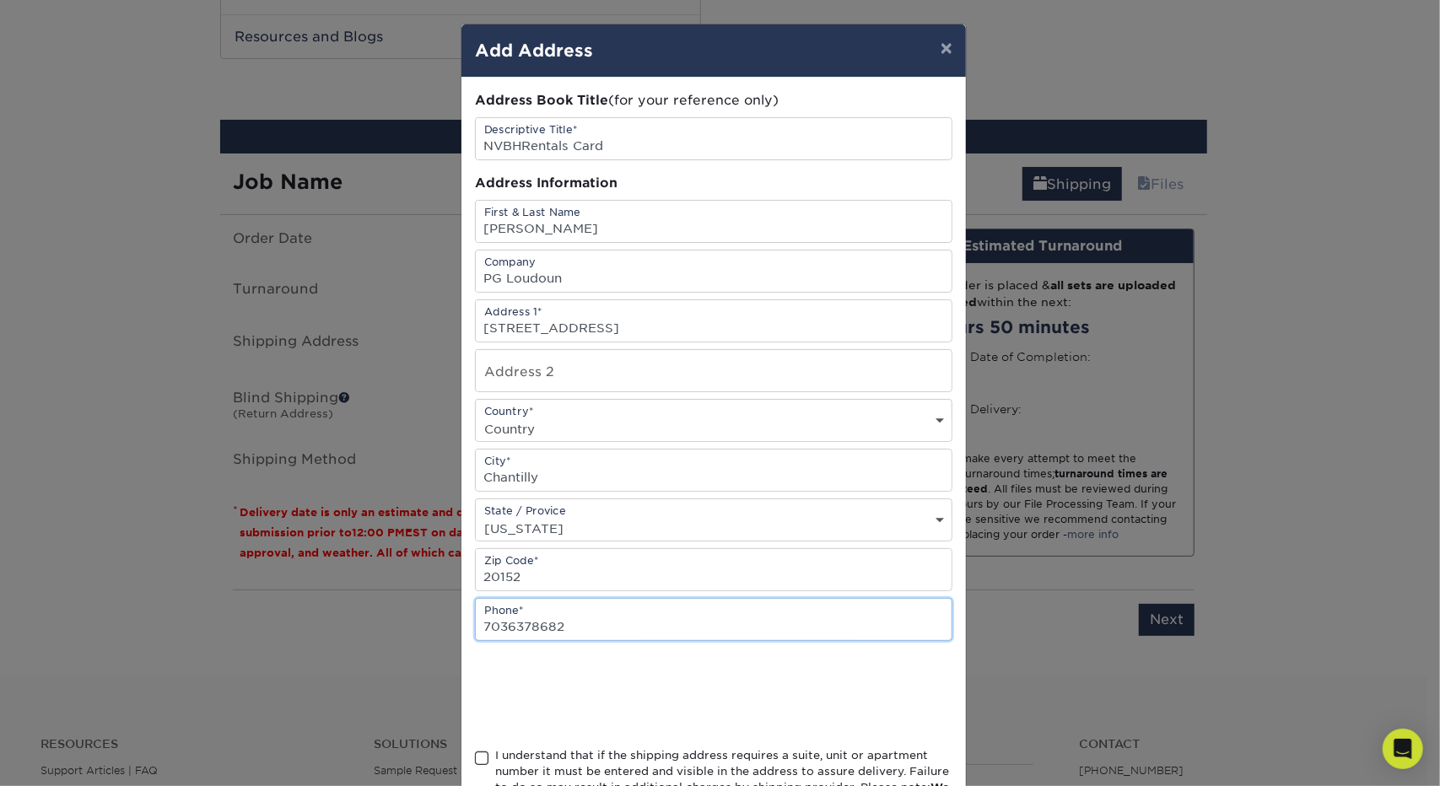
type input "7036378682"
click at [466, 753] on div "Address Book Title (for your reference only) Descriptive Title* NVBHRentals Car…" at bounding box center [713, 455] width 504 height 755
click at [475, 753] on span at bounding box center [482, 759] width 14 height 16
click at [0, 0] on input "I understand that if the shipping address requires a suite, unit or apartment n…" at bounding box center [0, 0] width 0 height 0
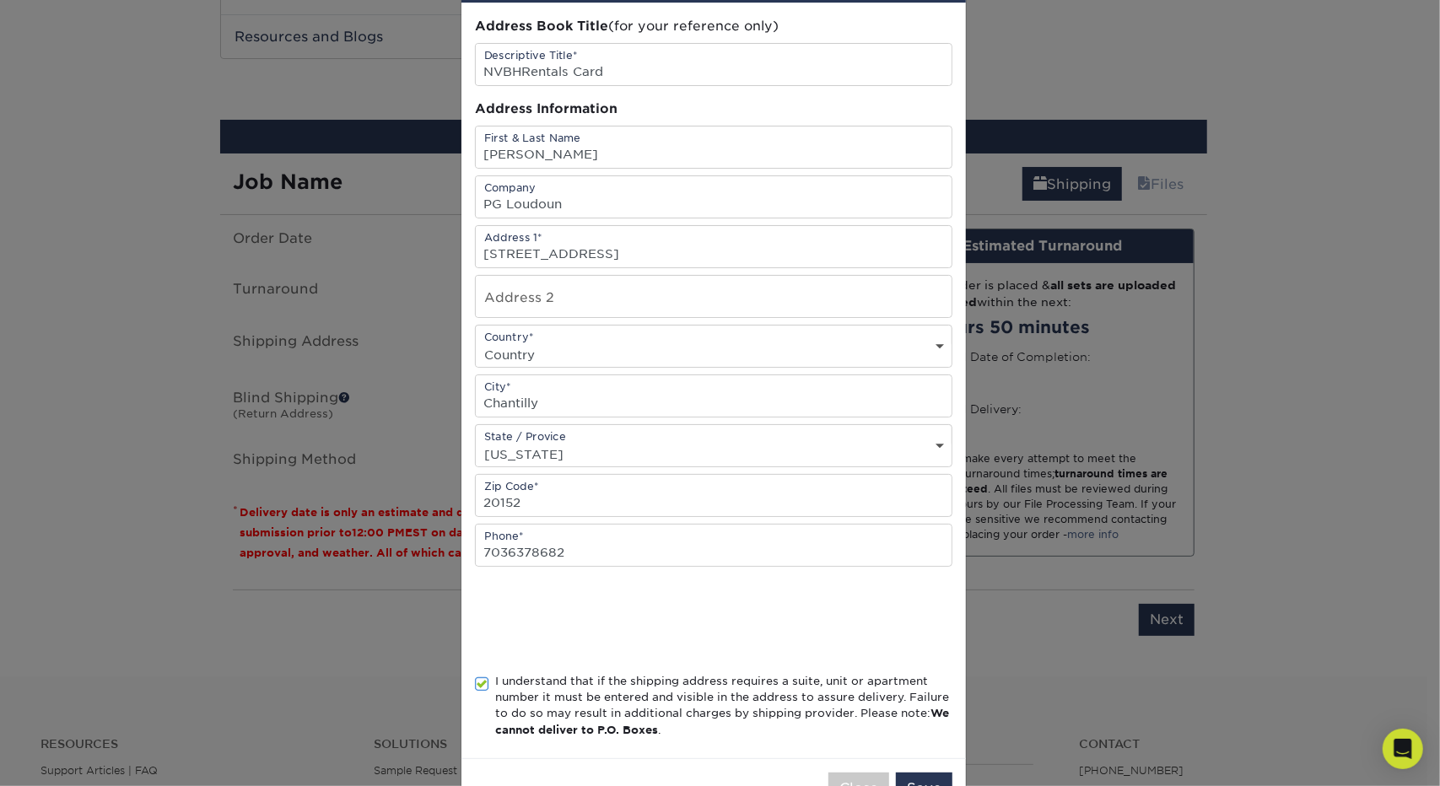
scroll to position [123, 0]
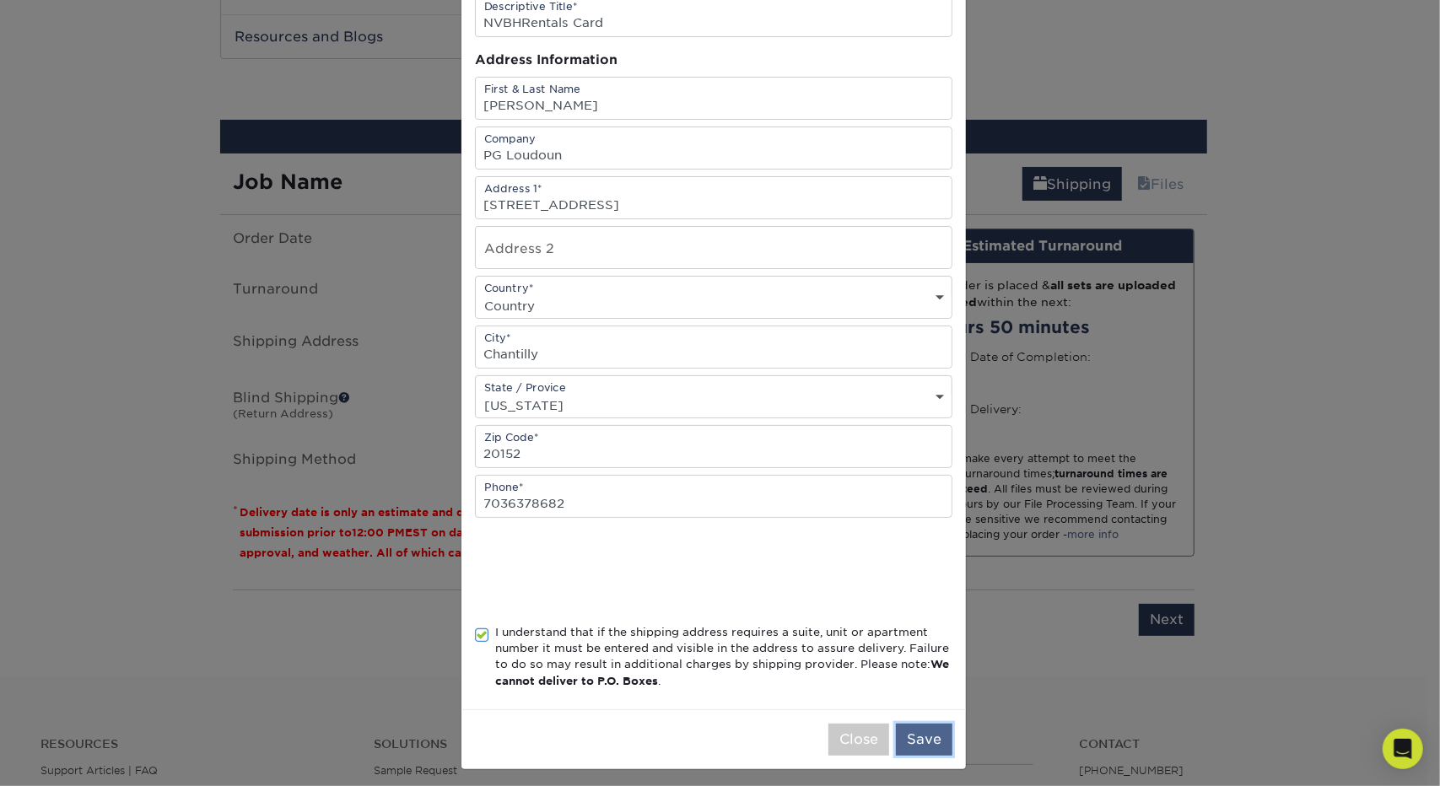
click at [929, 736] on button "Save" at bounding box center [924, 740] width 57 height 32
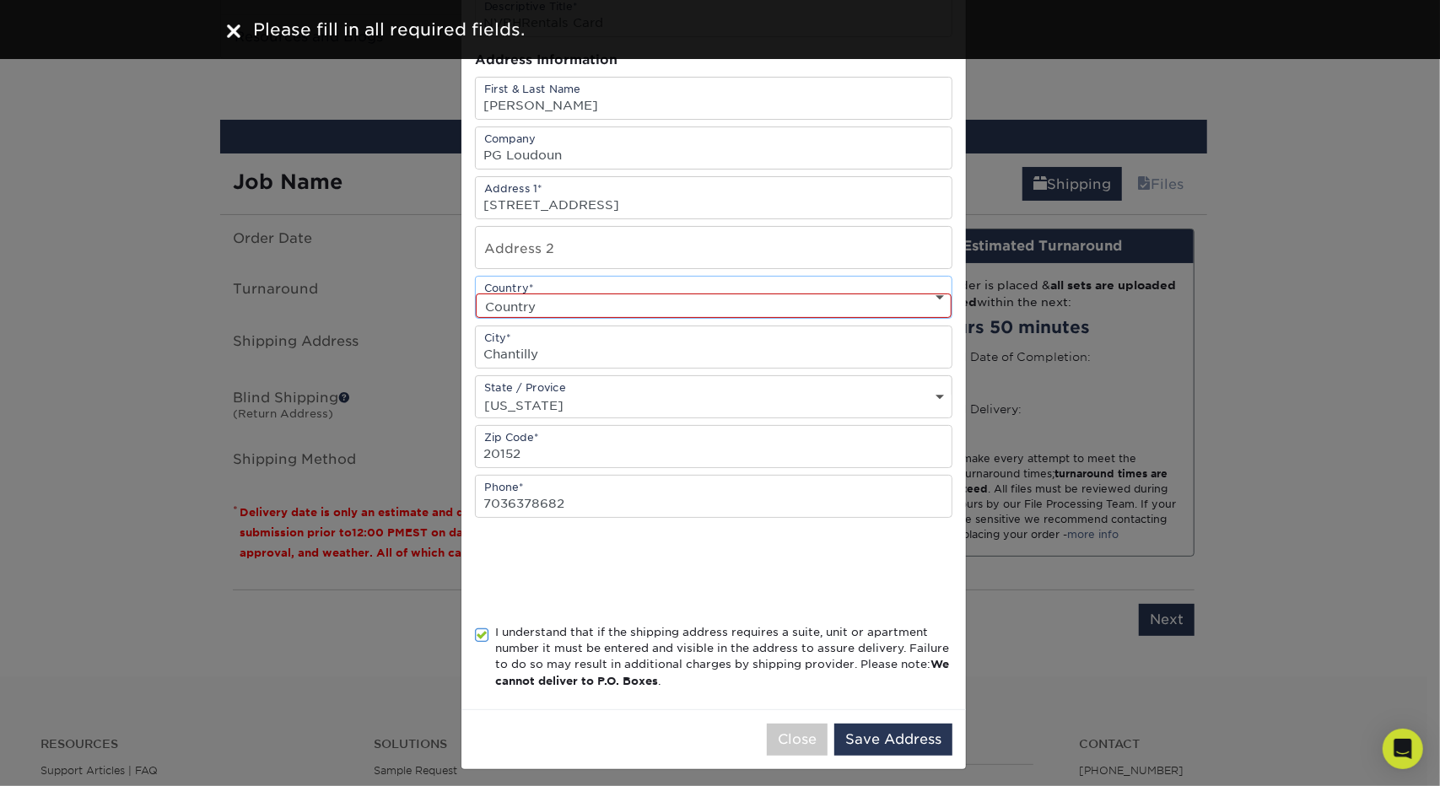
click at [665, 305] on select "Country United States Canada ----------------------------- Afghanistan Albania …" at bounding box center [714, 306] width 476 height 24
select select "US"
click at [476, 294] on select "Country United States Canada ----------------------------- Afghanistan Albania …" at bounding box center [714, 306] width 476 height 24
click at [920, 747] on button "Save Address" at bounding box center [893, 740] width 118 height 32
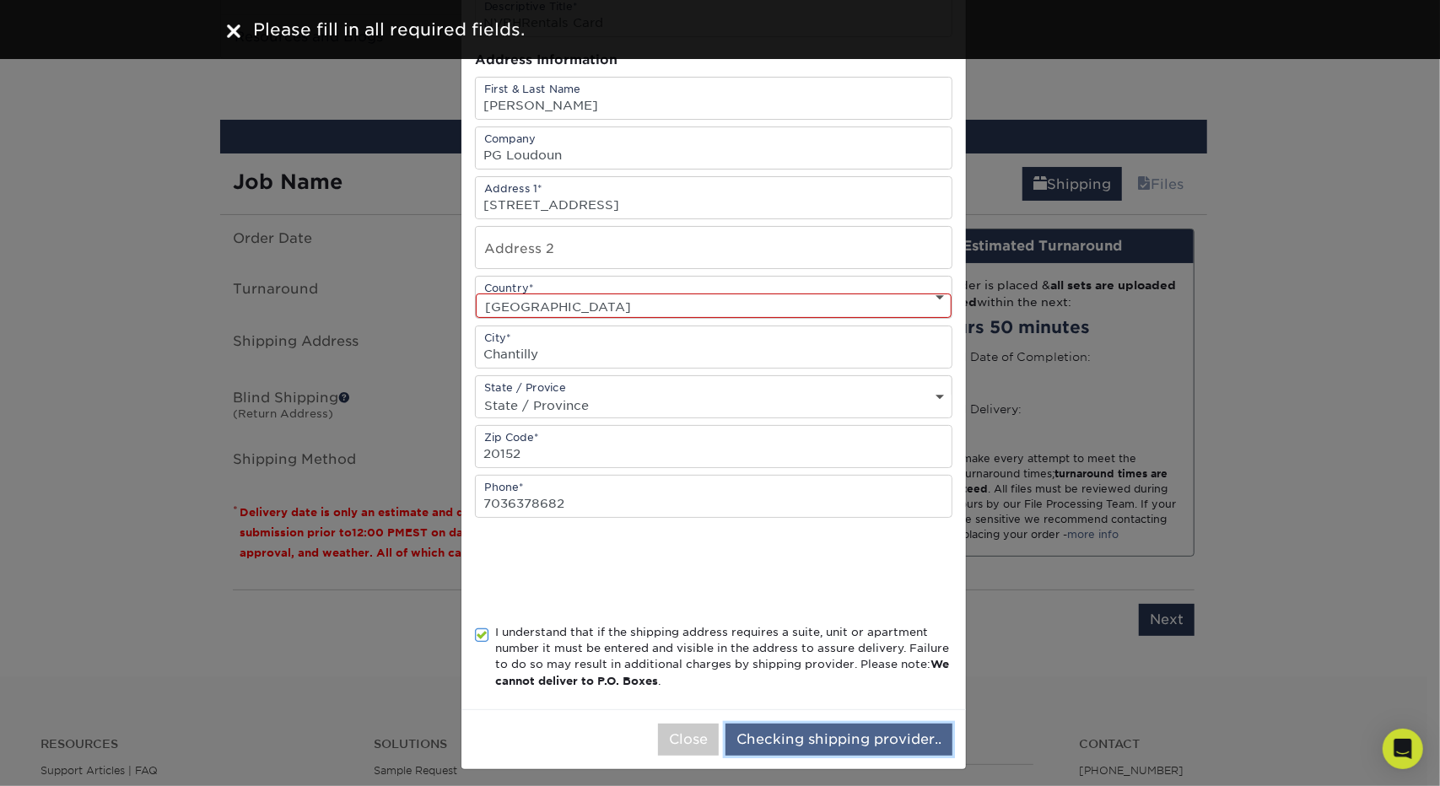
click at [922, 745] on button "Checking shipping provider.." at bounding box center [838, 740] width 227 height 32
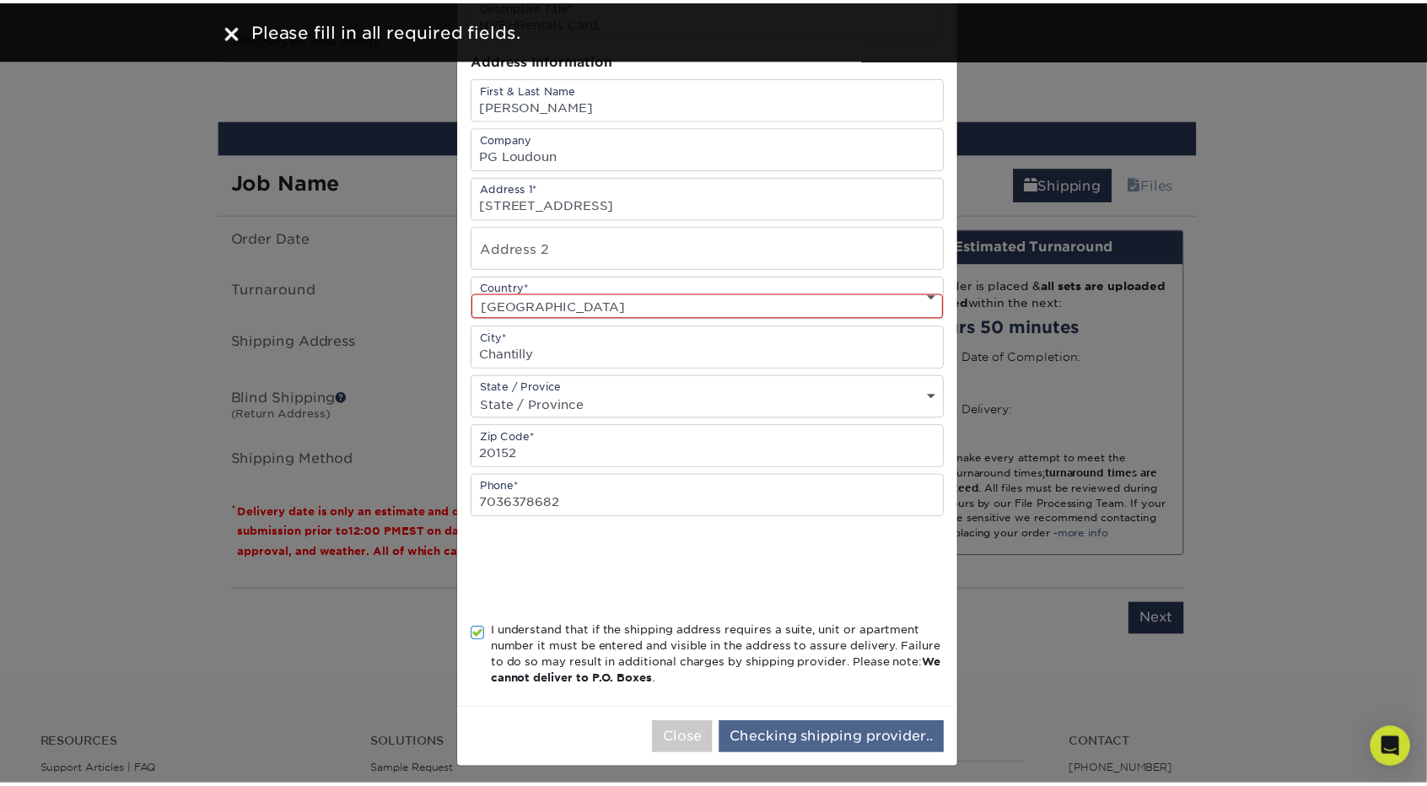
scroll to position [0, 0]
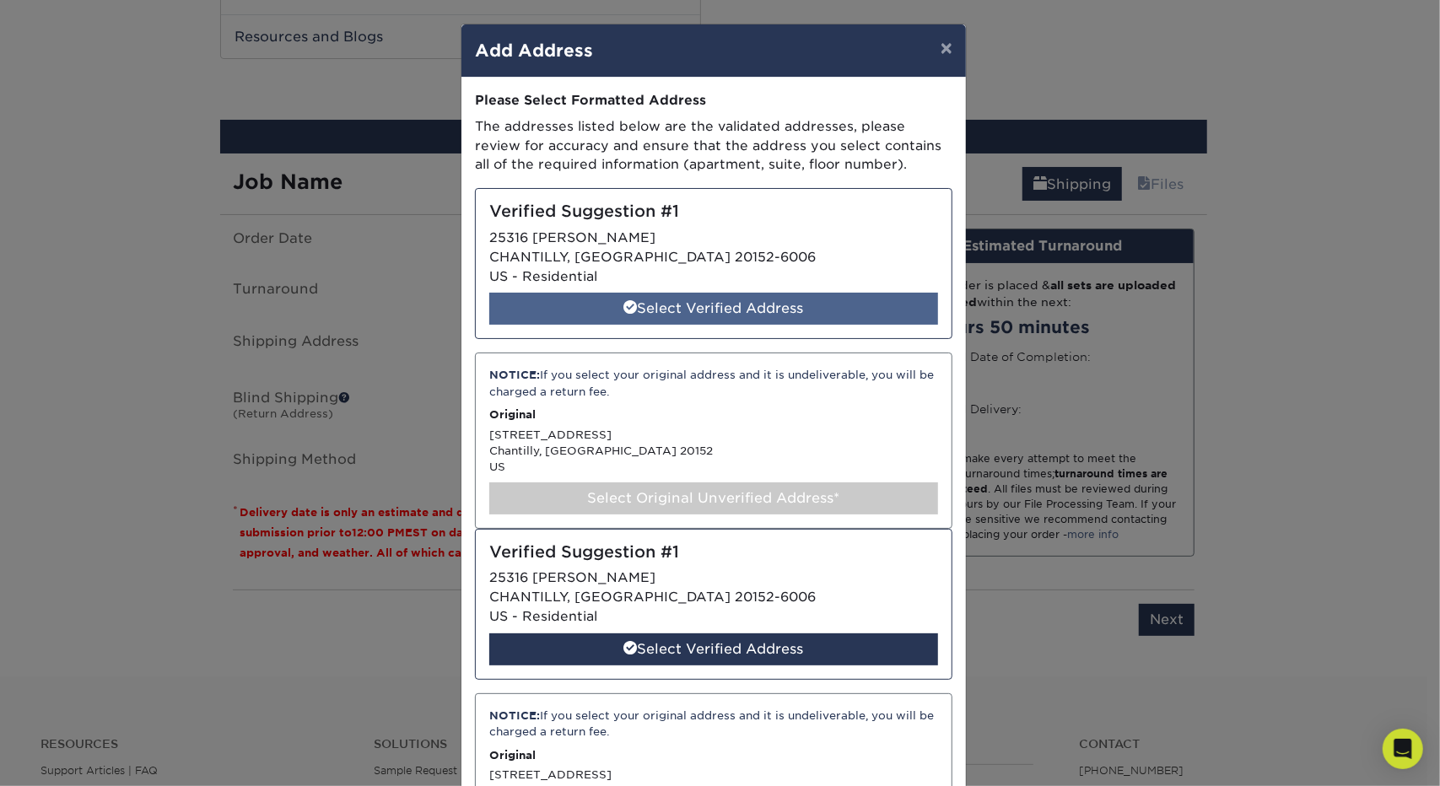
click at [680, 311] on div "Select Verified Address" at bounding box center [713, 309] width 449 height 32
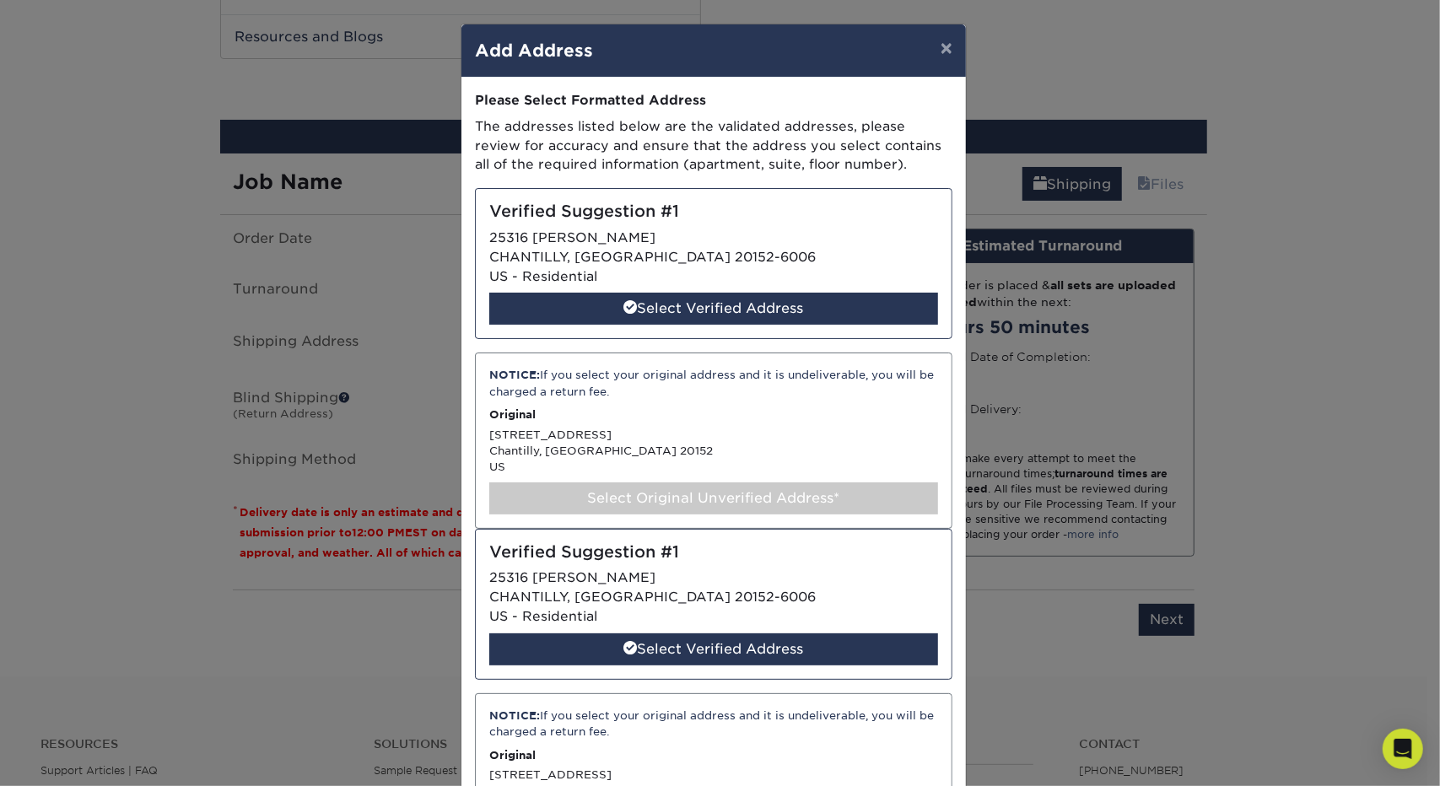
select select "285916"
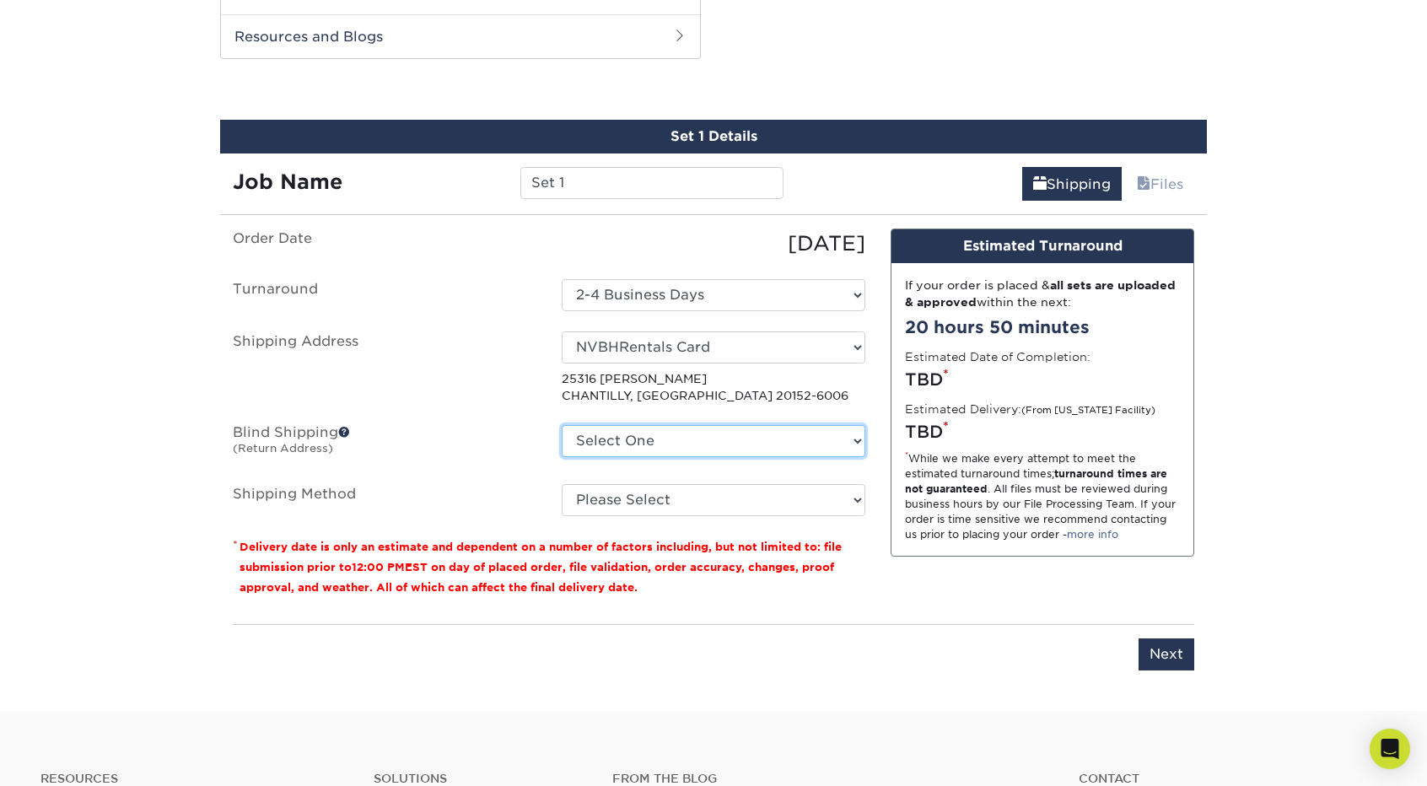
click at [731, 436] on select "Select One P.O. Box 322, Oakton, VA 22209 EVERGREEN MILLS RD, LEESBURG, VA 2220…" at bounding box center [714, 441] width 304 height 32
click at [396, 360] on label "Shipping Address" at bounding box center [384, 368] width 329 height 73
click at [629, 514] on fieldset "Order Date 09/11/2025 Turnaround Select One 2-4 Business Days 2 Day Next Busine…" at bounding box center [549, 383] width 633 height 308
click at [656, 514] on fieldset "Order Date 09/11/2025 Turnaround Select One 2-4 Business Days 2 Day Next Busine…" at bounding box center [549, 383] width 633 height 308
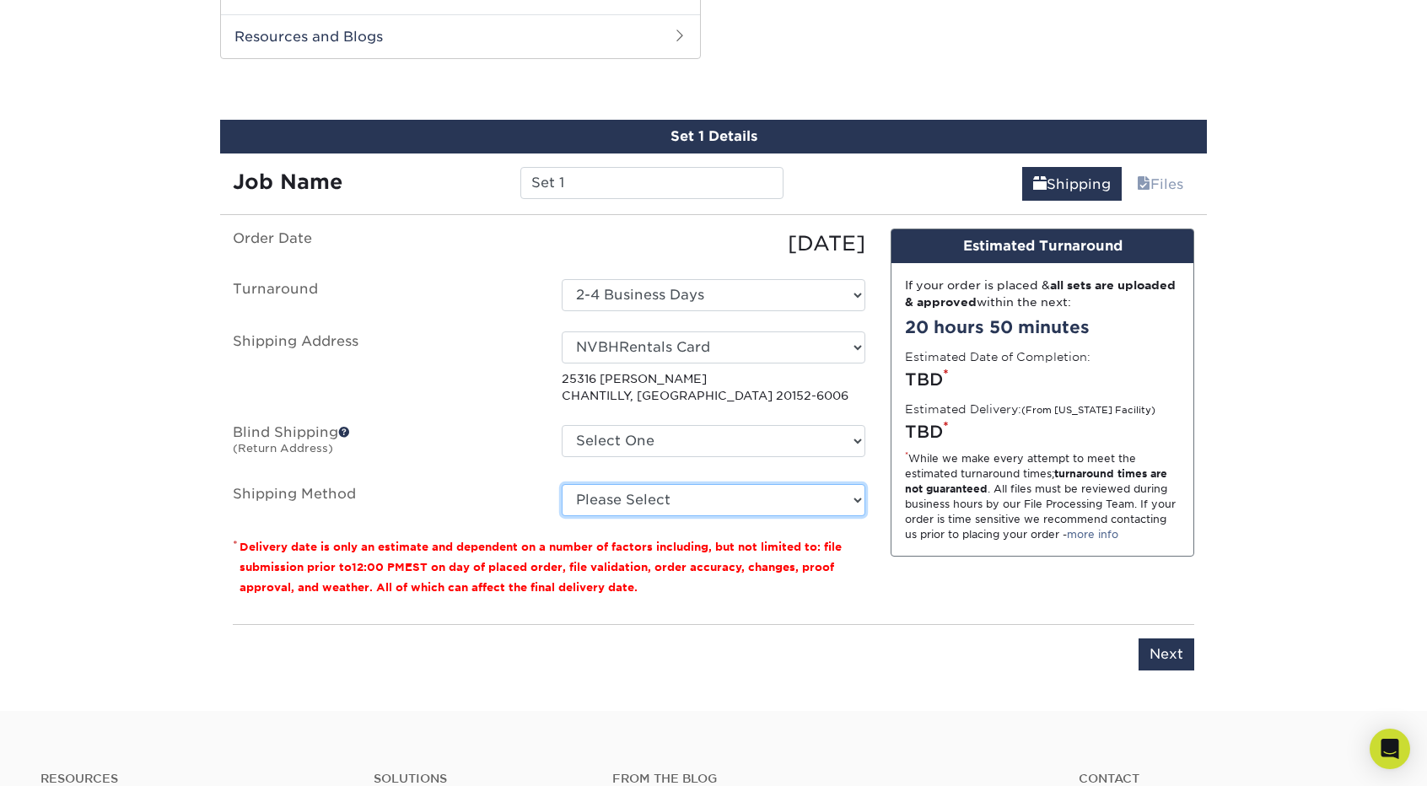
click at [672, 499] on select "Please Select Ground Shipping (+$8.96) 3 Day Shipping Service (+$20.04) 2 Day A…" at bounding box center [714, 500] width 304 height 32
select select "03"
click at [562, 484] on select "Please Select Ground Shipping (+$8.96) 3 Day Shipping Service (+$20.04) 2 Day A…" at bounding box center [714, 500] width 304 height 32
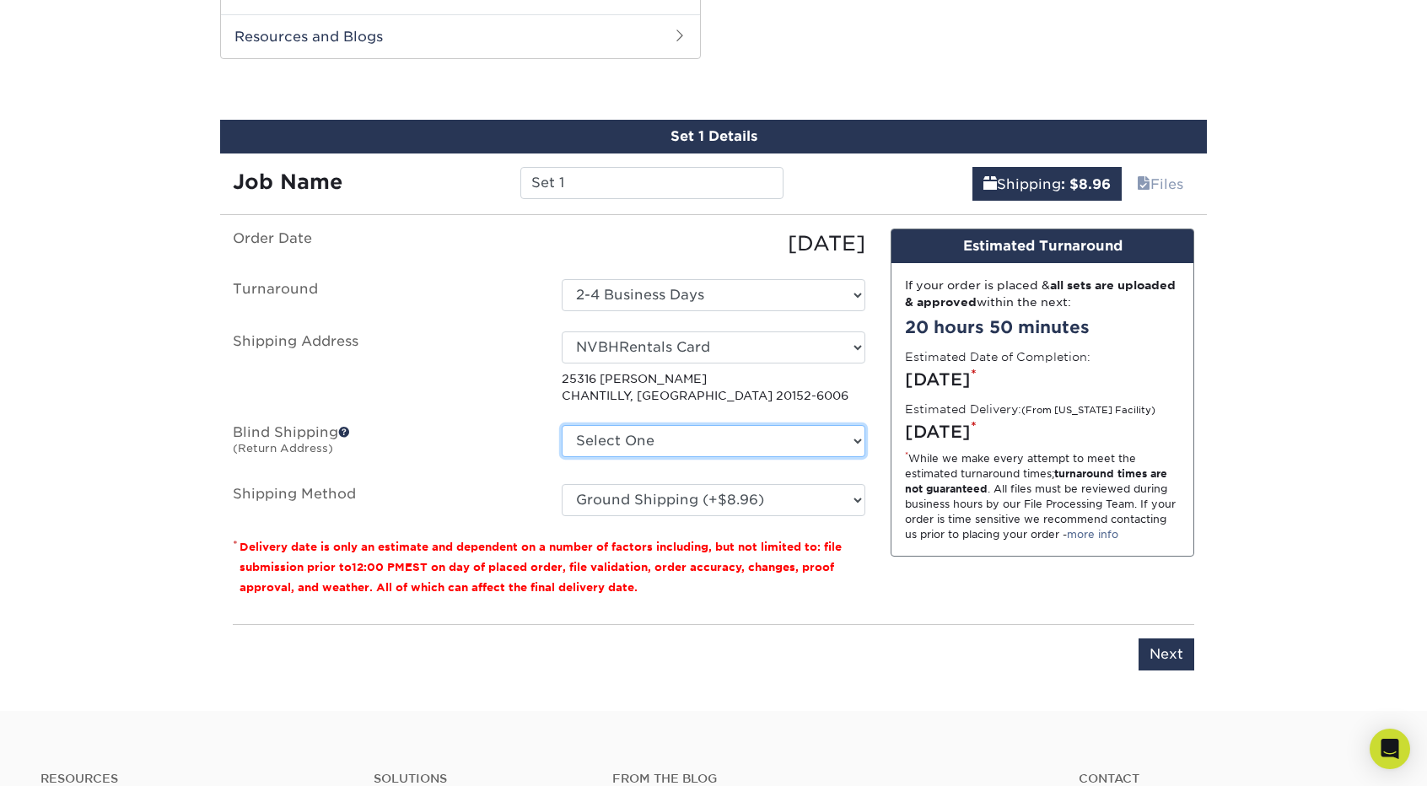
click at [720, 440] on select "Select One P.O. Box 322, Oakton, VA 22209 EVERGREEN MILLS RD, LEESBURG, VA 2220…" at bounding box center [714, 441] width 304 height 32
click at [829, 684] on div "You've choosen mailing services! If you have a csv address list please upload i…" at bounding box center [714, 460] width 962 height 462
click at [828, 683] on div "You've choosen mailing services! If you have a csv address list please upload i…" at bounding box center [714, 460] width 962 height 462
click at [1176, 655] on input "Next" at bounding box center [1167, 655] width 56 height 32
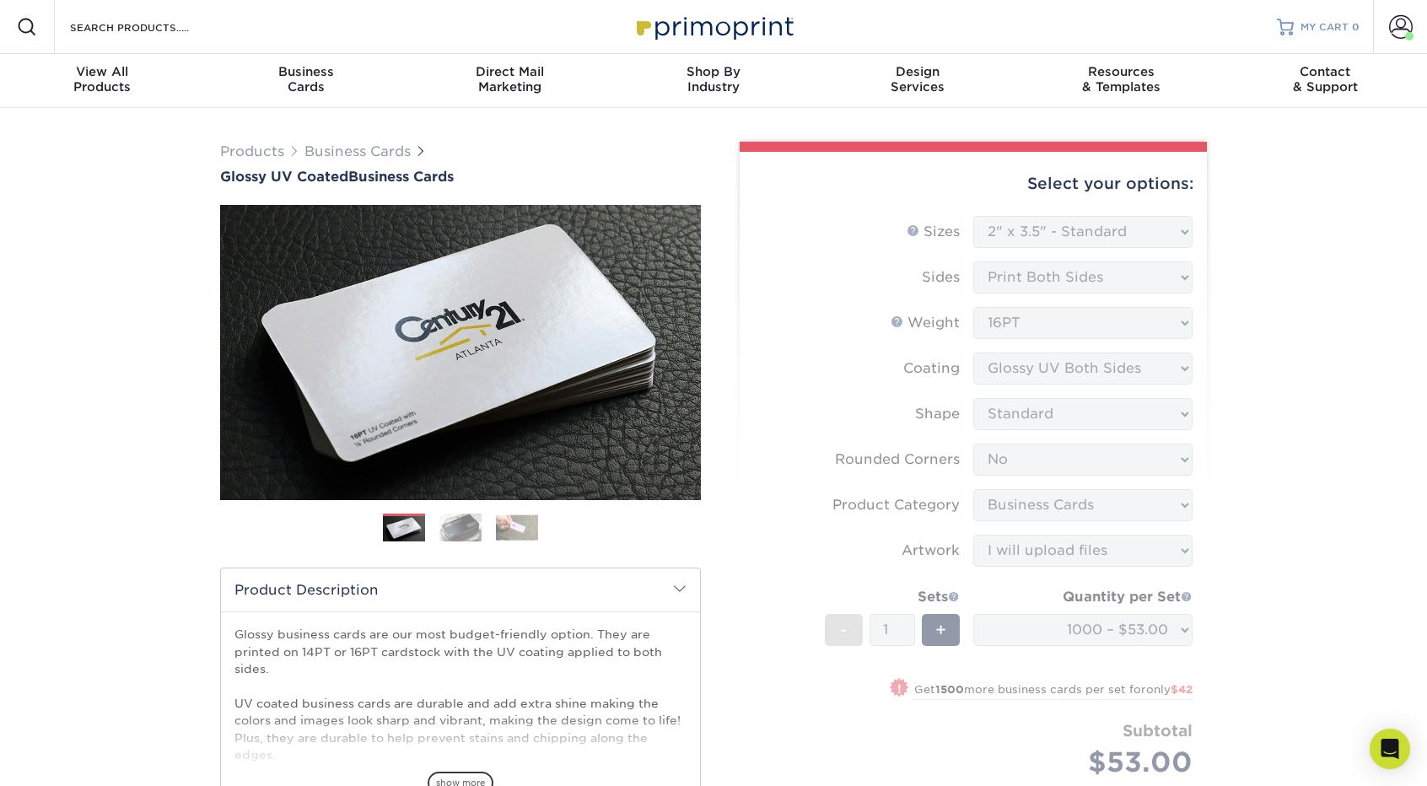
click at [1335, 33] on span "MY CART" at bounding box center [1325, 27] width 48 height 14
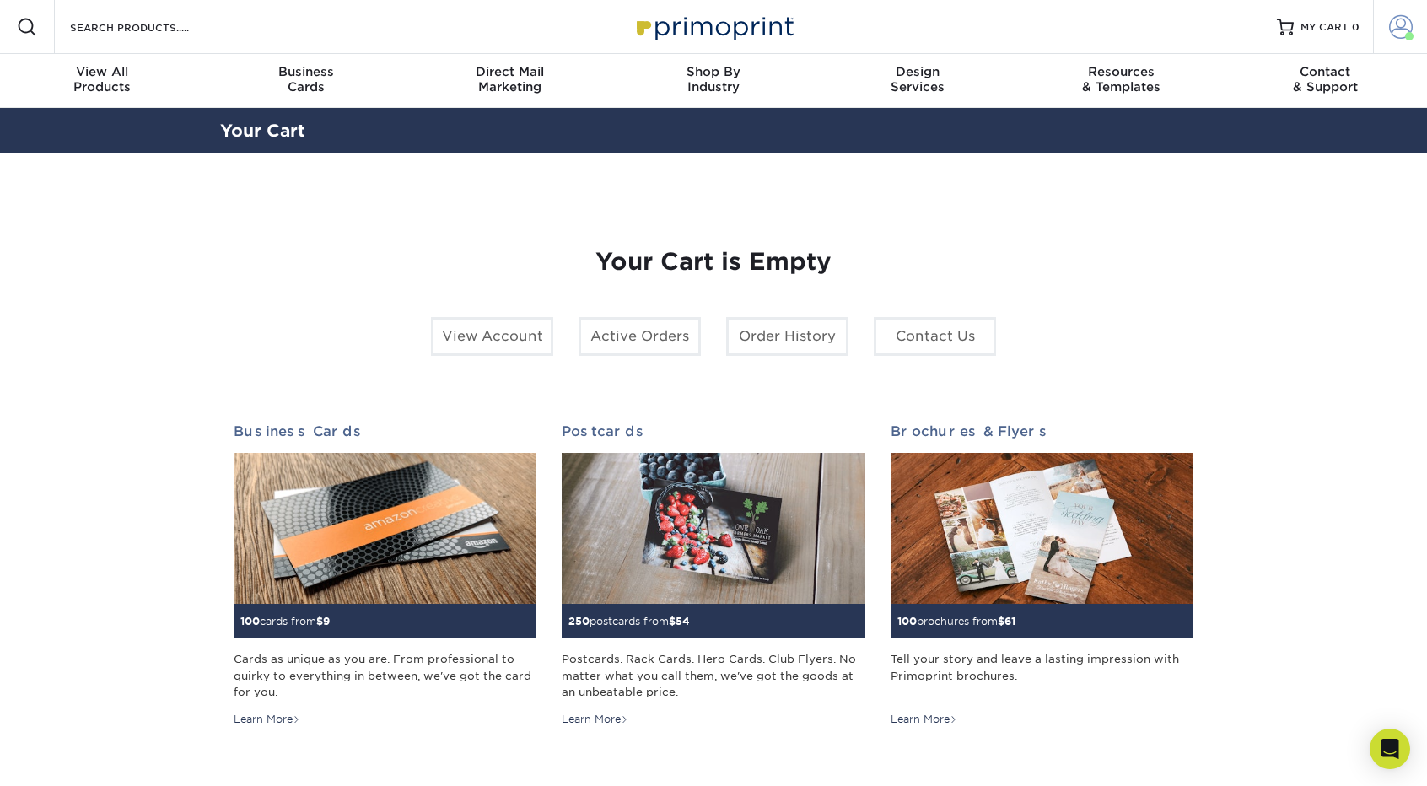
click at [1421, 18] on link "Account" at bounding box center [1400, 27] width 54 height 54
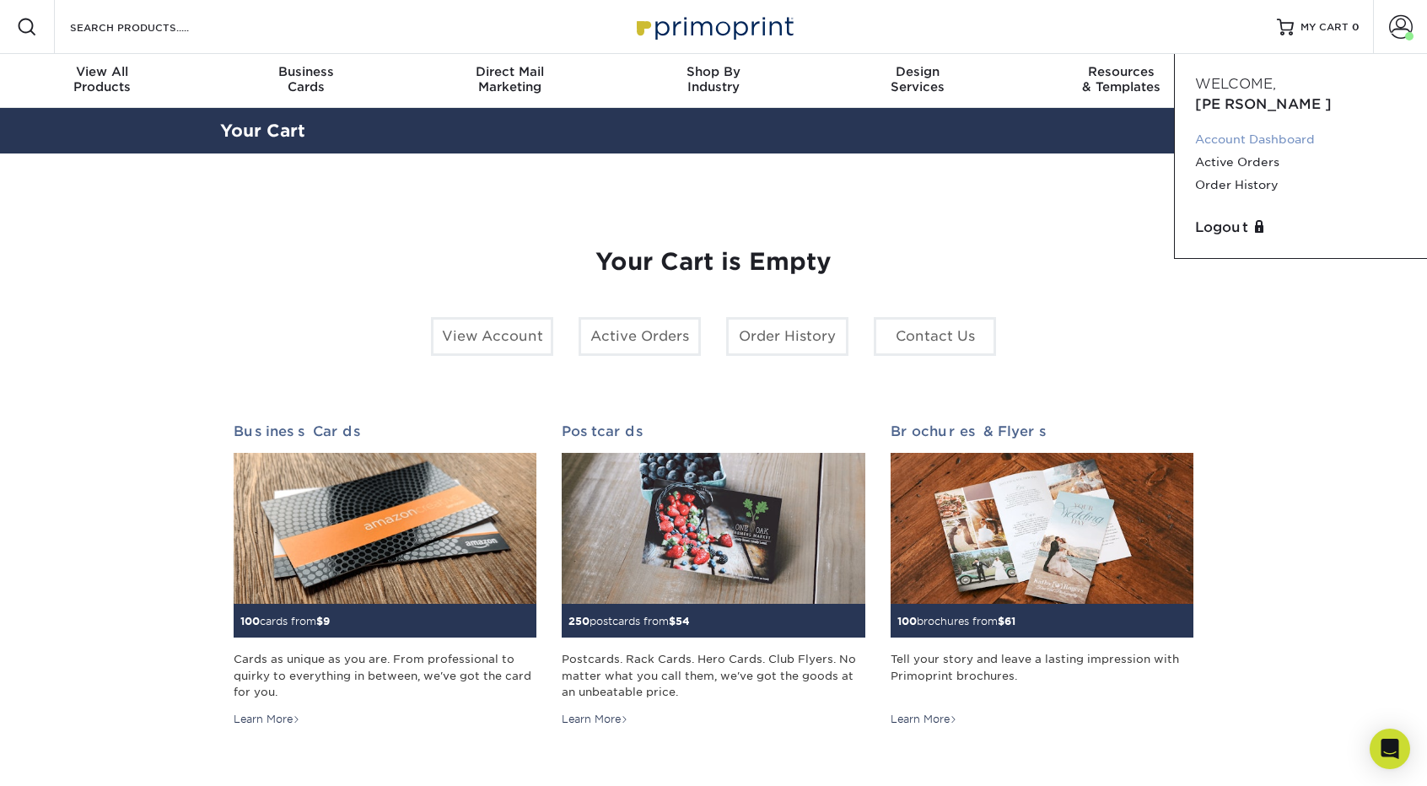
click at [1304, 128] on link "Account Dashboard" at bounding box center [1301, 139] width 212 height 23
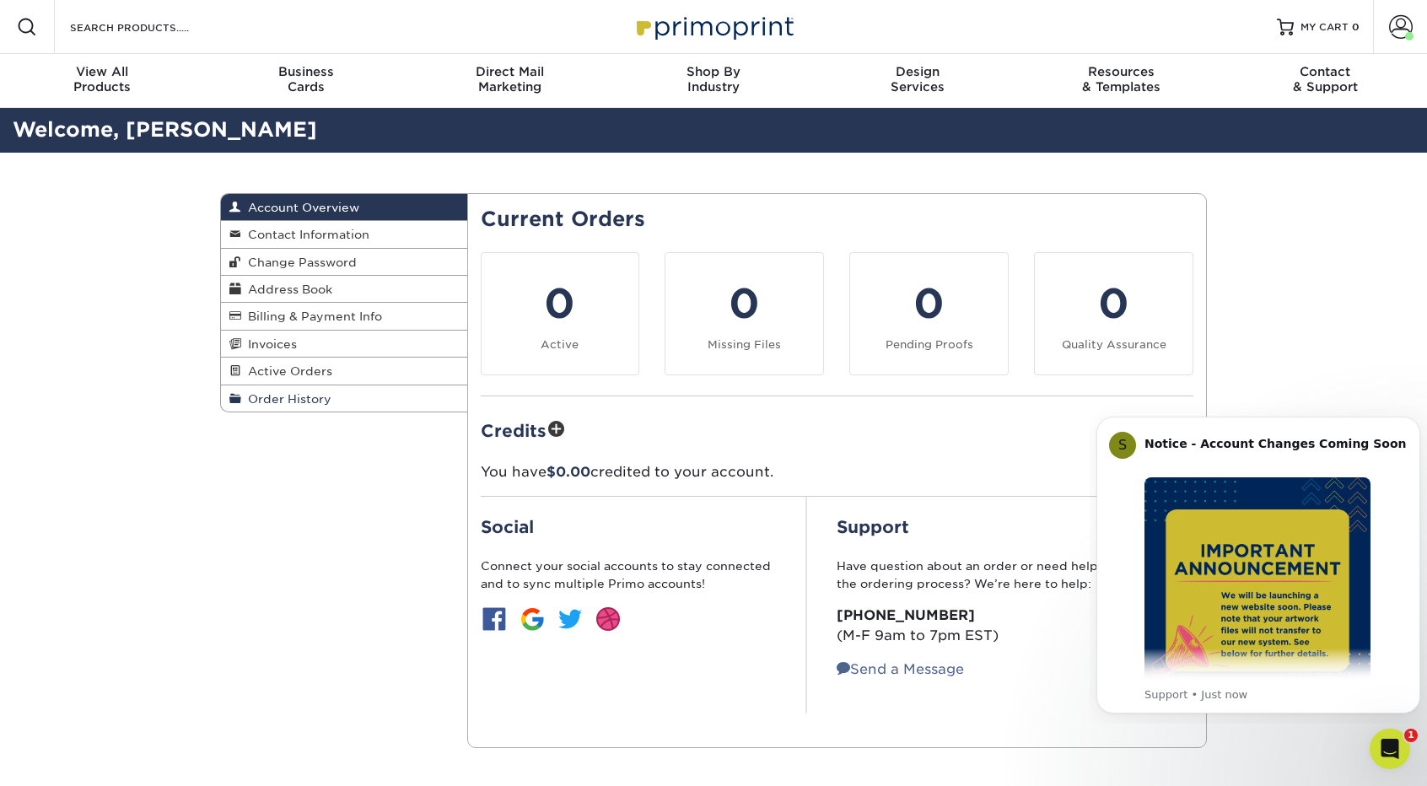
click at [306, 406] on link "Order History" at bounding box center [344, 399] width 246 height 26
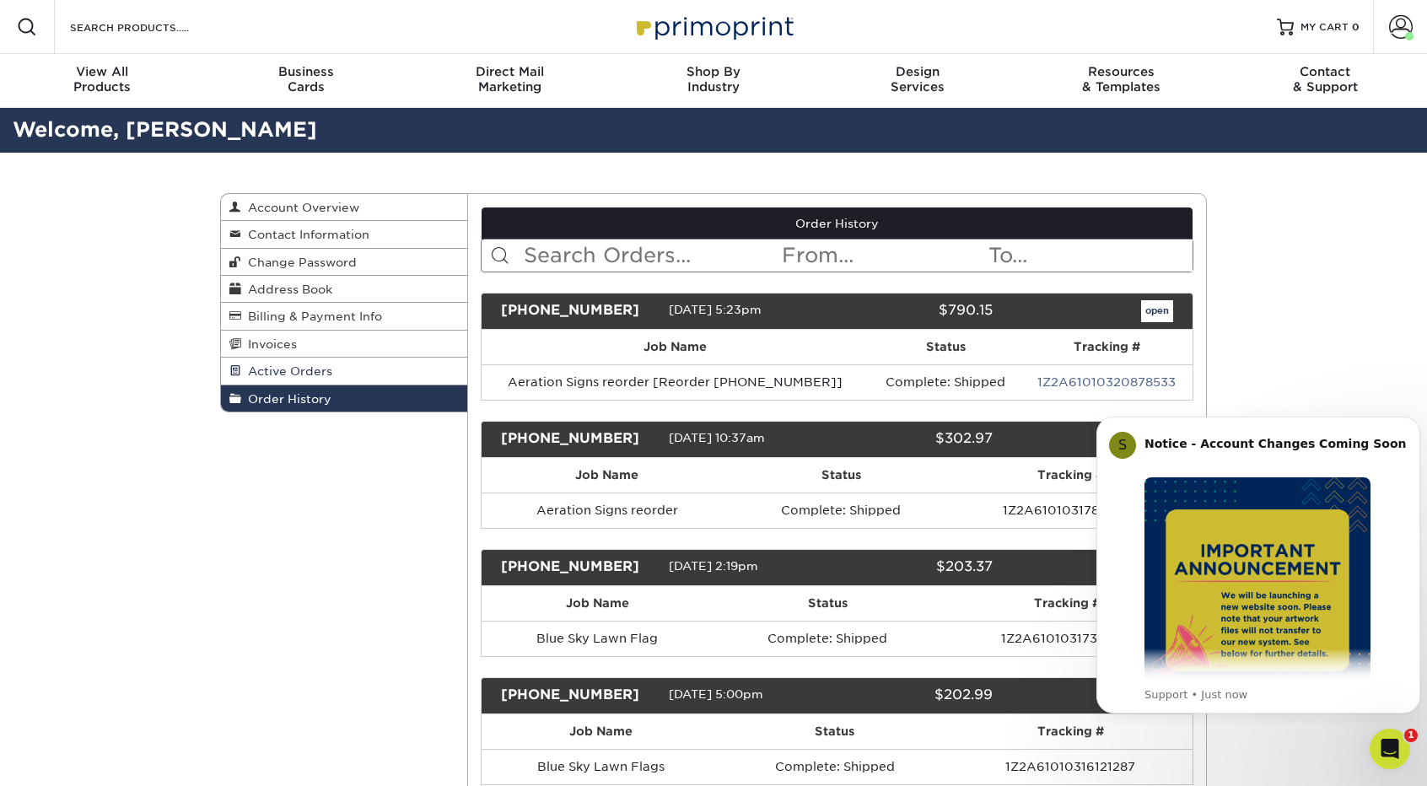
click at [292, 377] on span "Active Orders" at bounding box center [286, 370] width 91 height 13
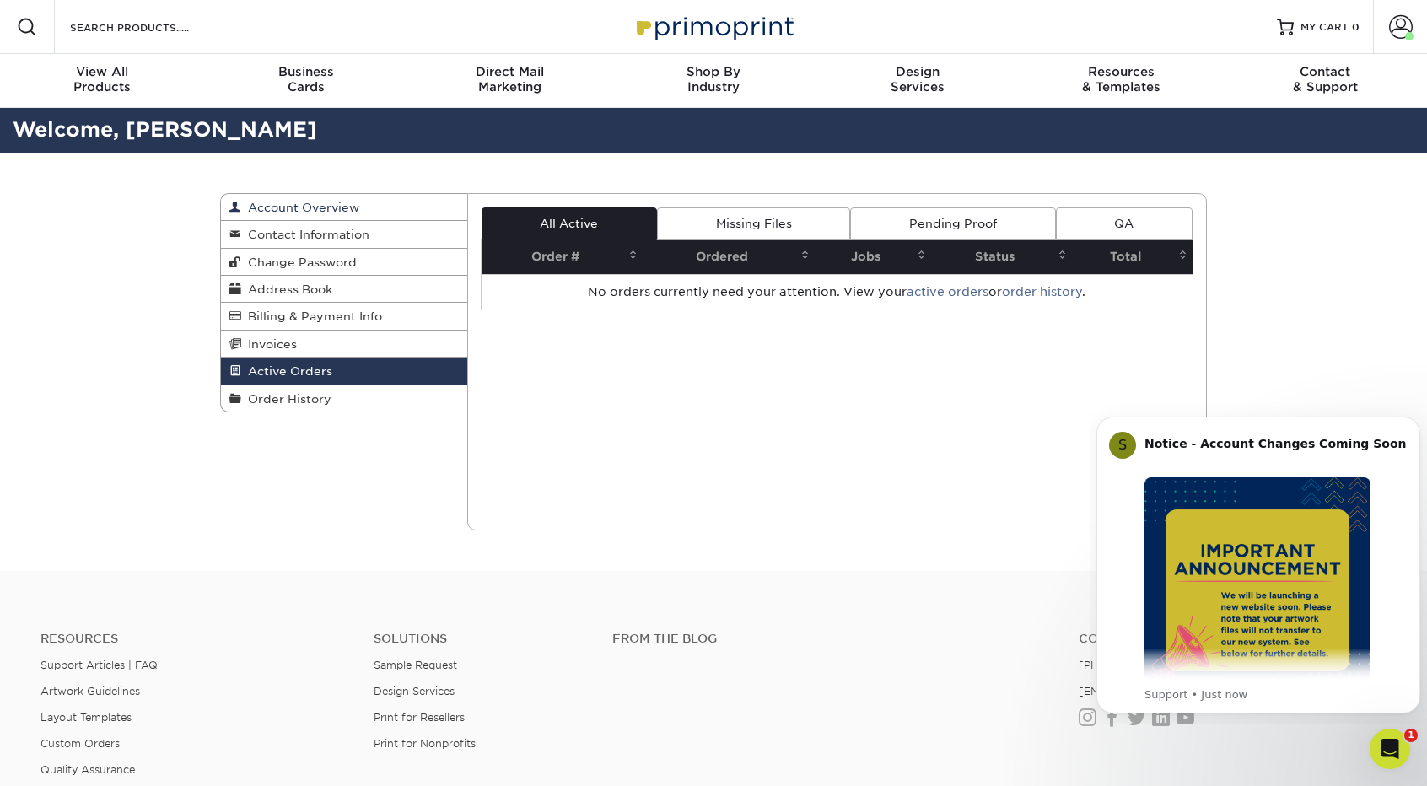
click at [330, 205] on span "Account Overview" at bounding box center [300, 207] width 118 height 13
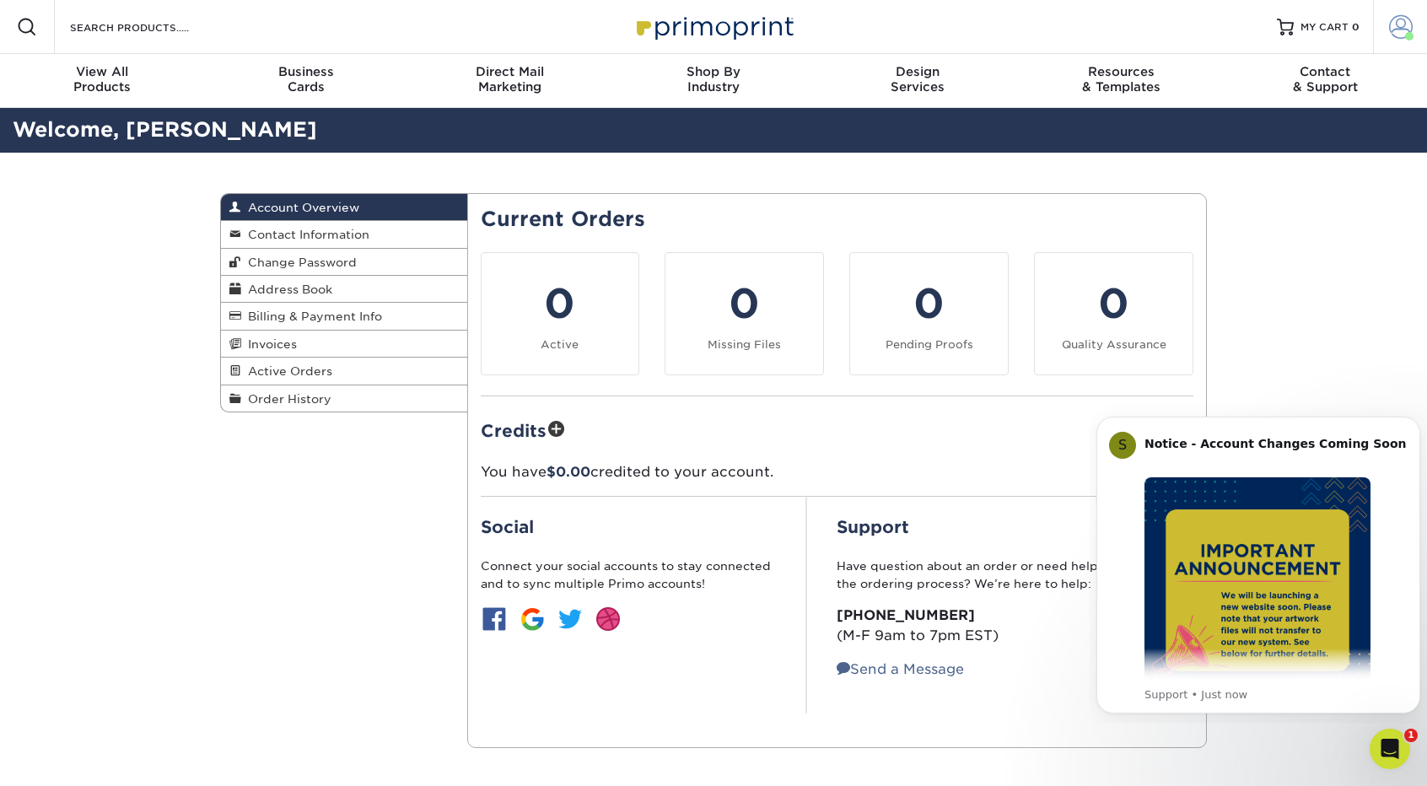
click at [1397, 35] on span at bounding box center [1401, 27] width 24 height 24
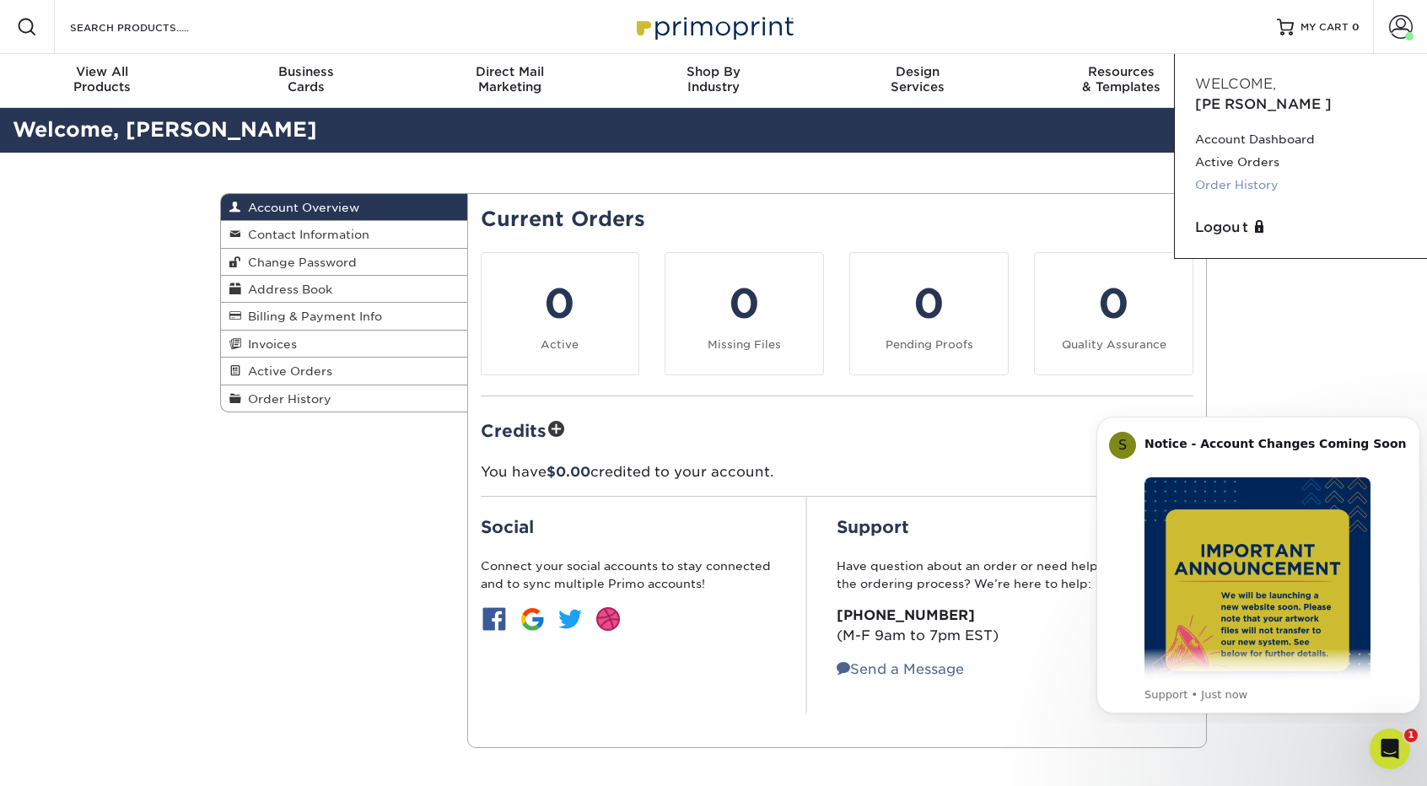
click at [1258, 174] on link "Order History" at bounding box center [1301, 185] width 212 height 23
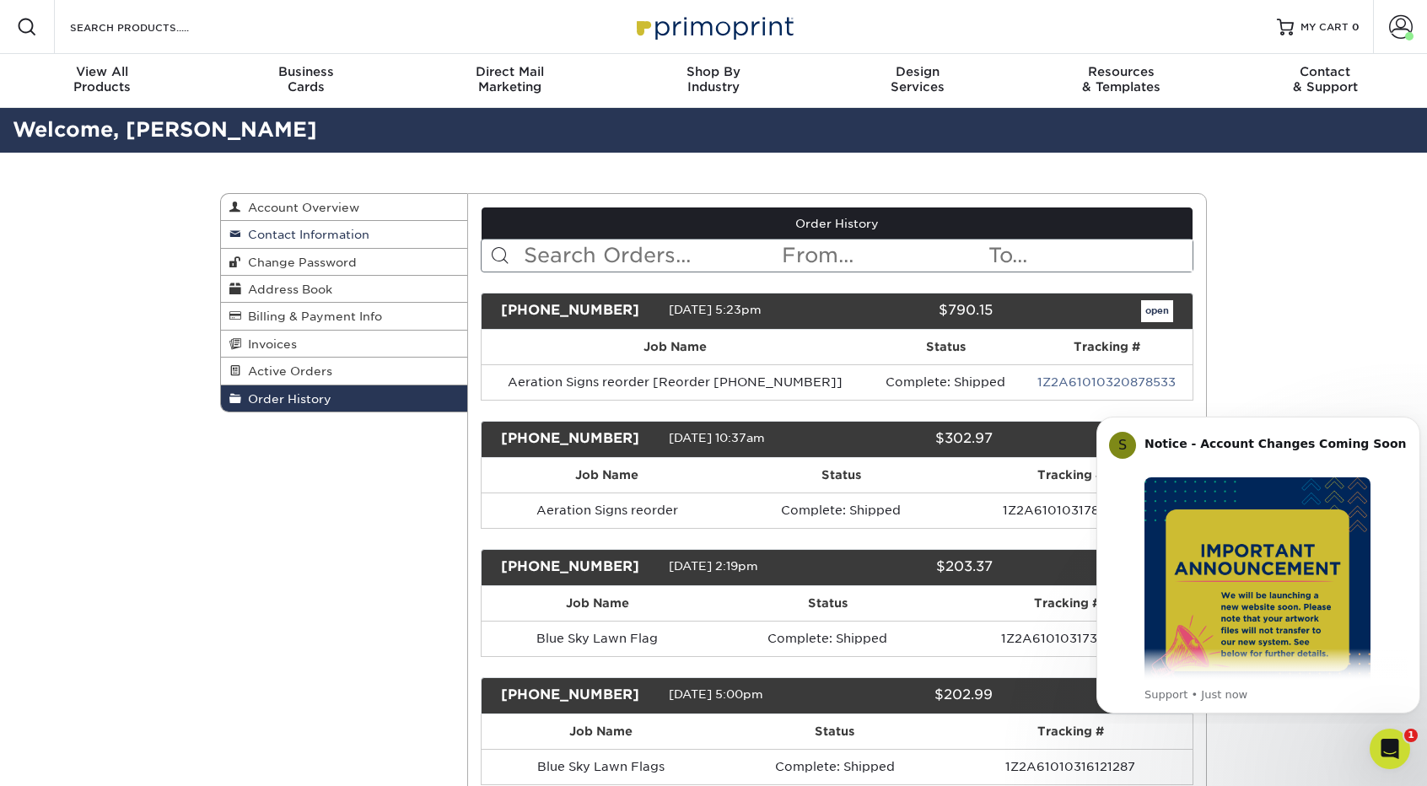
click at [294, 239] on span "Contact Information" at bounding box center [305, 234] width 128 height 13
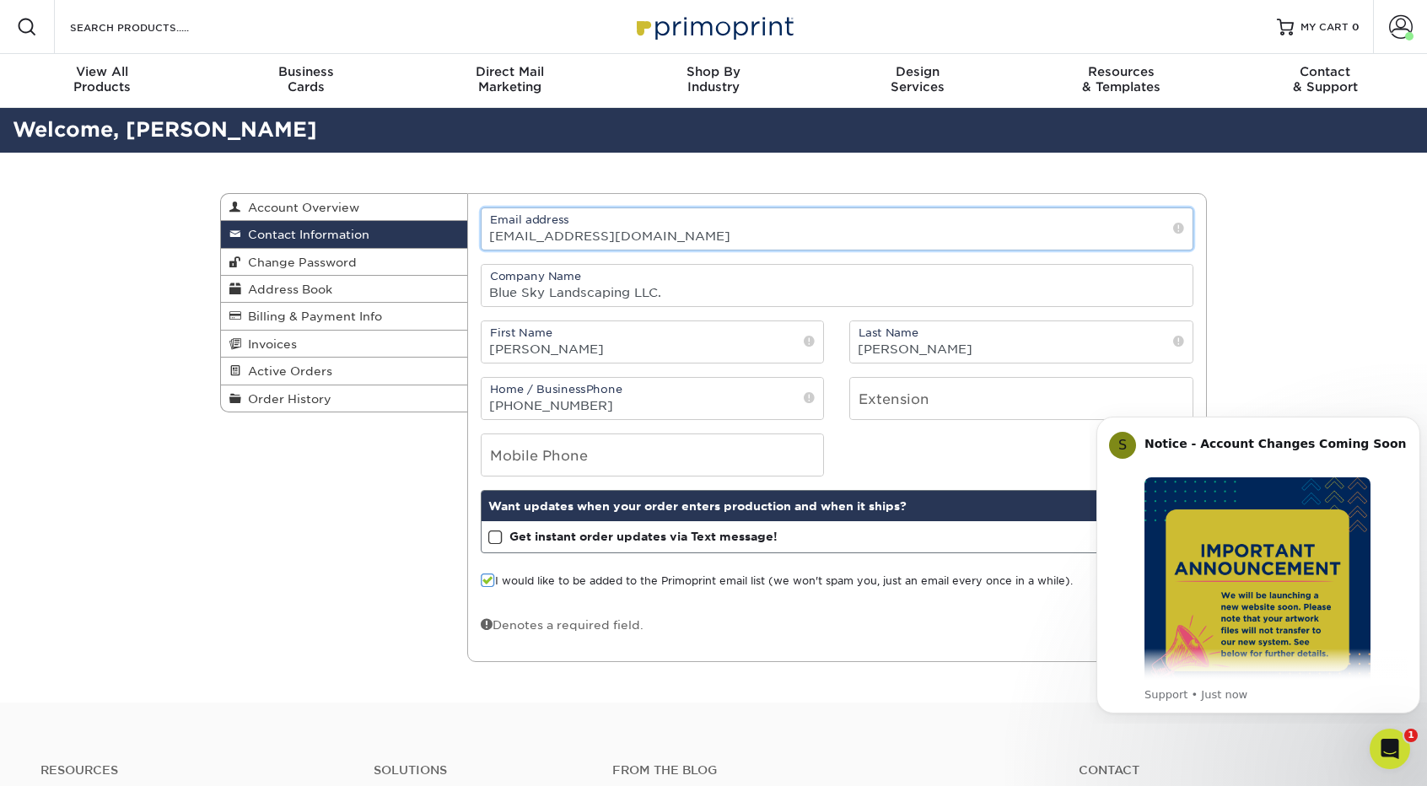
click at [1042, 220] on input "[EMAIL_ADDRESS][DOMAIN_NAME]" at bounding box center [838, 228] width 712 height 41
click at [1319, 251] on div "Contact Information Account Overview Contact Information Change Password Addres…" at bounding box center [713, 428] width 1427 height 551
